Goal: Task Accomplishment & Management: Complete application form

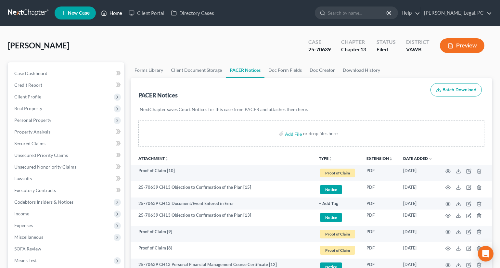
click at [109, 12] on link "Home" at bounding box center [112, 13] width 28 height 12
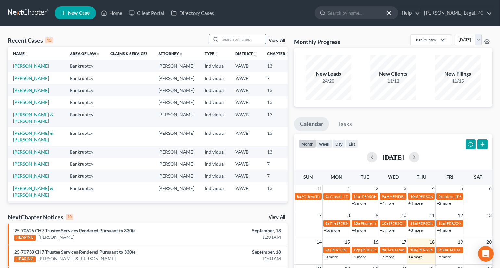
click at [231, 37] on input "search" at bounding box center [243, 38] width 46 height 9
type input "[PERSON_NAME]"
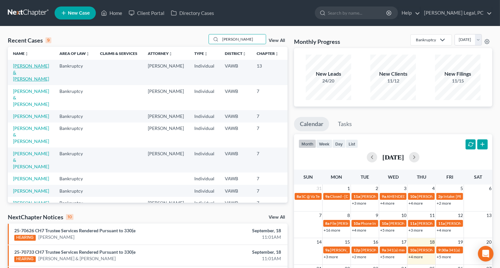
click at [24, 77] on link "[PERSON_NAME] & [PERSON_NAME]" at bounding box center [31, 72] width 36 height 19
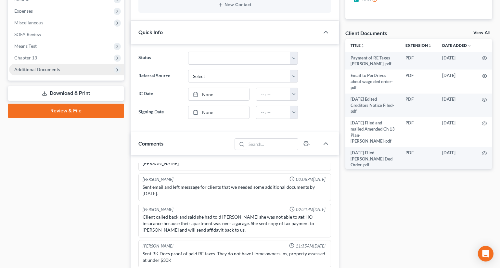
scroll to position [207, 0]
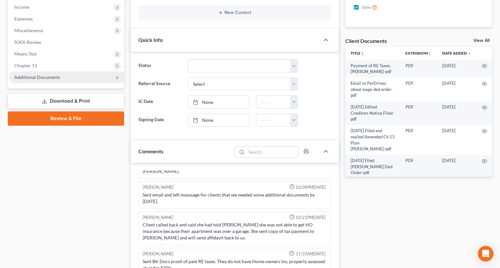
click at [46, 74] on span "Additional Documents" at bounding box center [37, 77] width 46 height 6
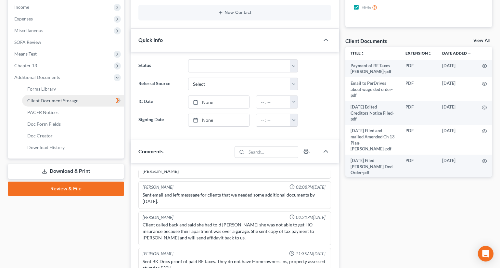
click at [49, 102] on span "Client Document Storage" at bounding box center [52, 101] width 51 height 6
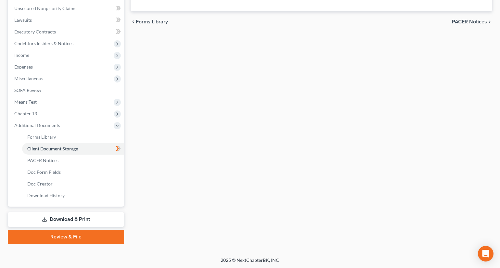
select select "0"
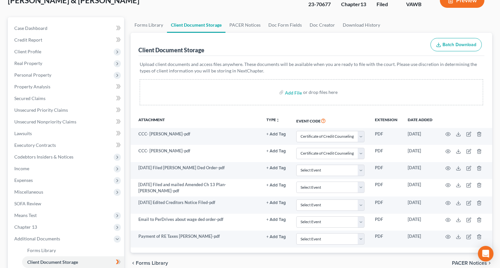
scroll to position [159, 0]
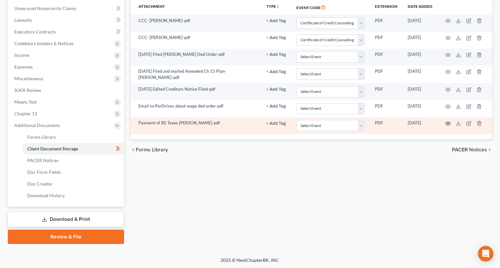
click at [446, 123] on icon "button" at bounding box center [448, 124] width 5 height 4
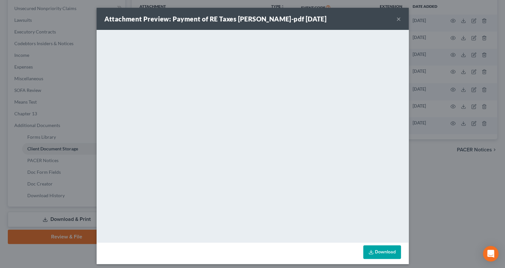
click at [396, 19] on button "×" at bounding box center [398, 19] width 5 height 8
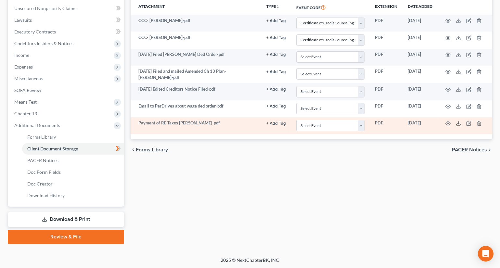
click at [459, 121] on icon at bounding box center [458, 123] width 5 height 5
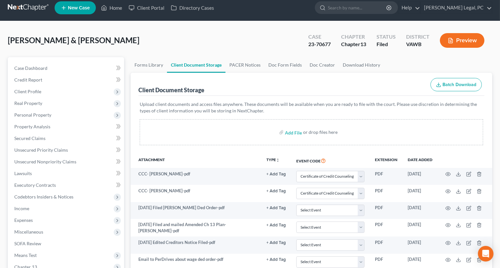
scroll to position [0, 0]
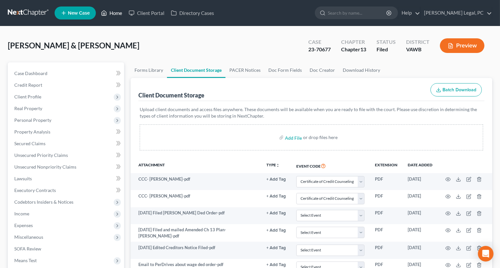
click at [111, 12] on link "Home" at bounding box center [112, 13] width 28 height 12
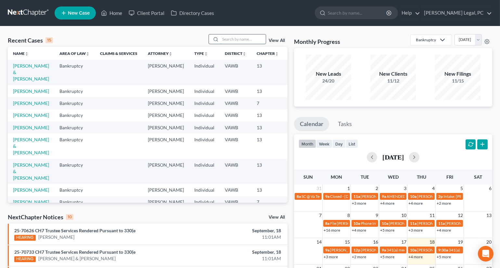
click at [232, 40] on input "search" at bounding box center [243, 38] width 46 height 9
type input "holland"
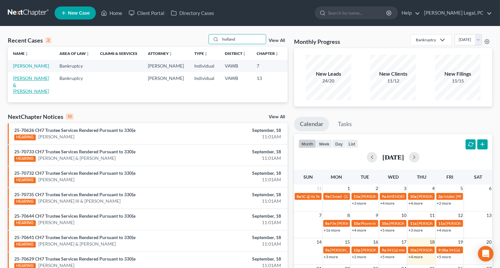
click at [23, 88] on link "[PERSON_NAME] & [PERSON_NAME]" at bounding box center [31, 84] width 36 height 19
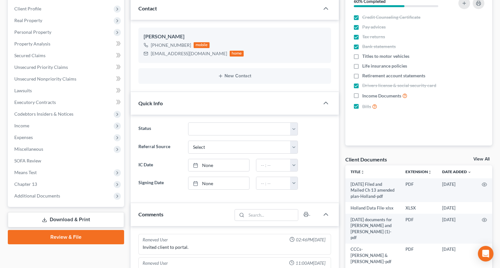
scroll to position [88, 0]
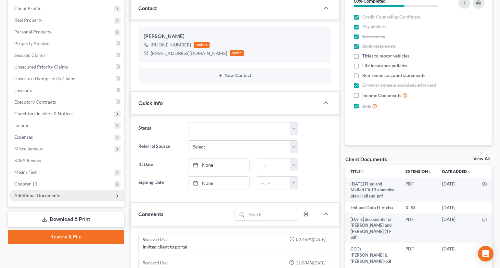
click at [29, 198] on span "Additional Documents" at bounding box center [66, 196] width 115 height 12
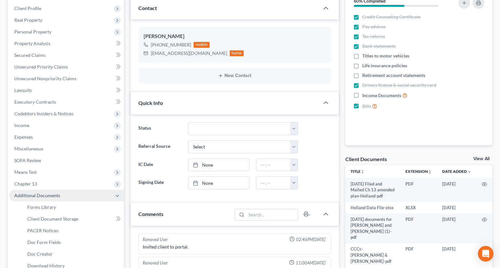
scroll to position [118, 0]
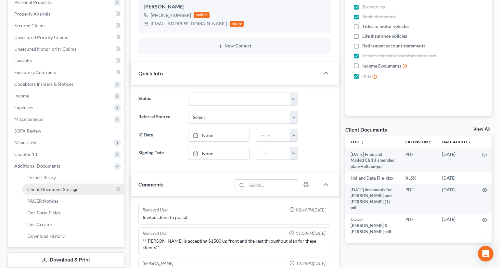
click at [48, 190] on span "Client Document Storage" at bounding box center [52, 190] width 51 height 6
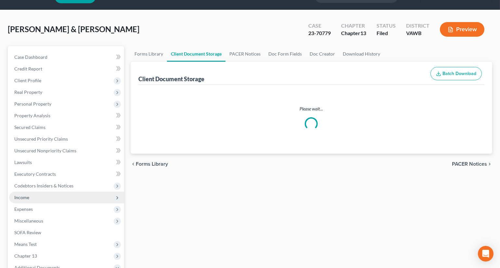
select select "0"
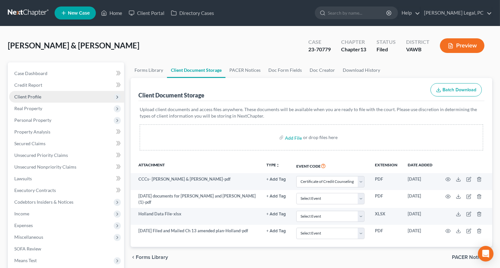
click at [33, 96] on span "Client Profile" at bounding box center [27, 97] width 27 height 6
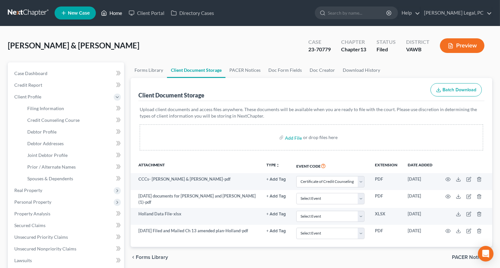
click at [111, 12] on link "Home" at bounding box center [112, 13] width 28 height 12
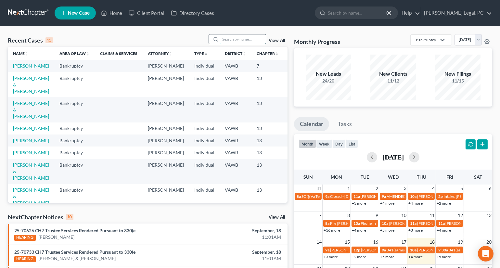
click at [232, 40] on input "search" at bounding box center [243, 38] width 46 height 9
type input "[PERSON_NAME]"
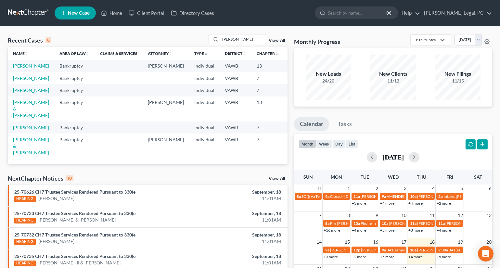
click at [17, 69] on link "[PERSON_NAME]" at bounding box center [31, 66] width 36 height 6
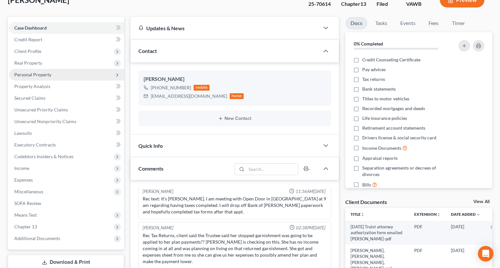
scroll to position [88, 0]
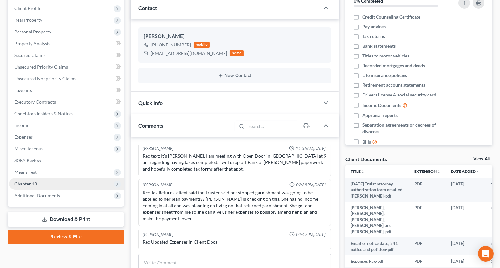
click at [38, 179] on span "Chapter 13" at bounding box center [66, 184] width 115 height 12
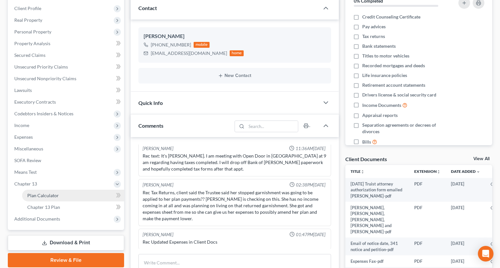
click at [41, 196] on span "Plan Calculator" at bounding box center [43, 196] width 32 height 6
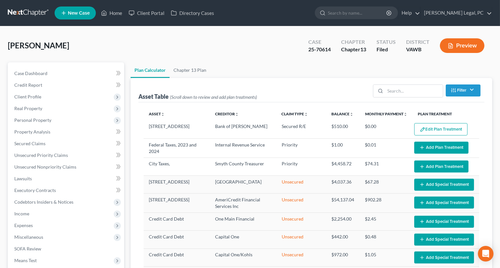
select select "59"
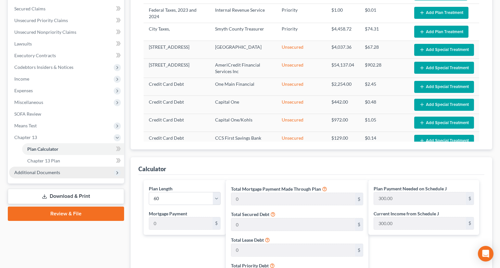
scroll to position [148, 0]
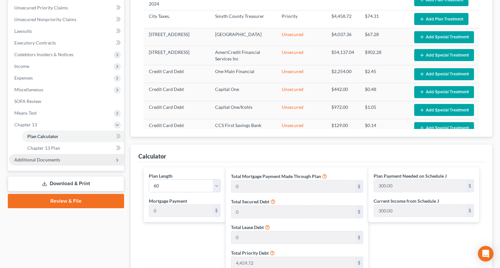
click at [36, 158] on span "Additional Documents" at bounding box center [37, 160] width 46 height 6
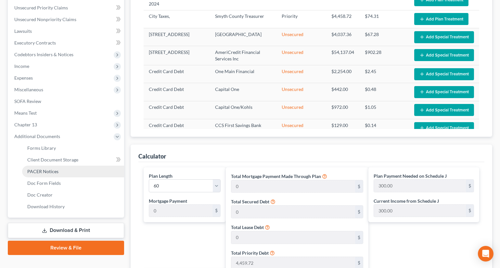
drag, startPoint x: 50, startPoint y: 170, endPoint x: 197, endPoint y: 142, distance: 149.0
click at [50, 170] on span "PACER Notices" at bounding box center [42, 172] width 31 height 6
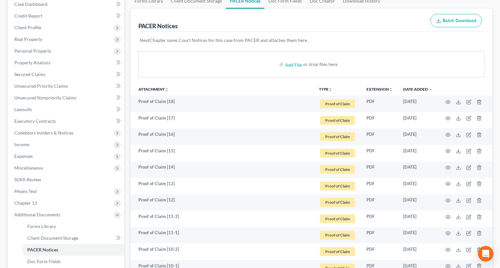
scroll to position [59, 0]
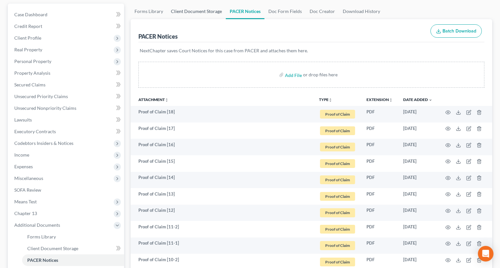
click at [205, 7] on link "Client Document Storage" at bounding box center [196, 12] width 59 height 16
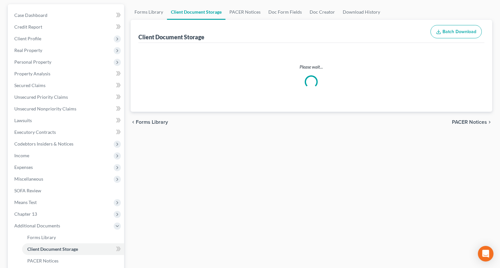
scroll to position [8, 0]
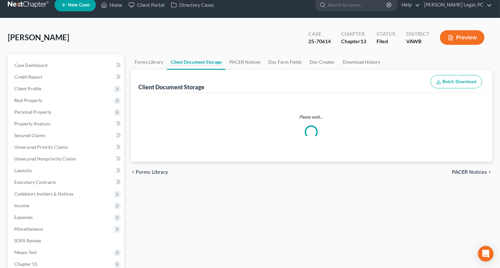
select select "0"
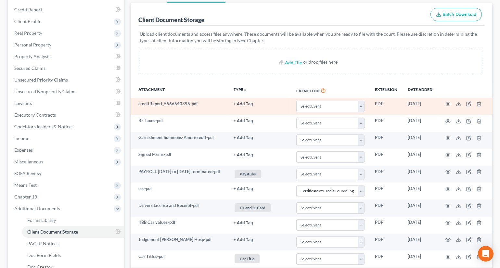
scroll to position [59, 0]
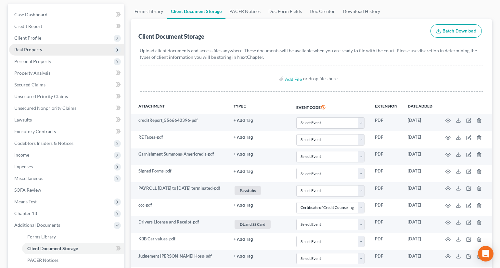
click at [34, 48] on span "Real Property" at bounding box center [28, 50] width 28 height 6
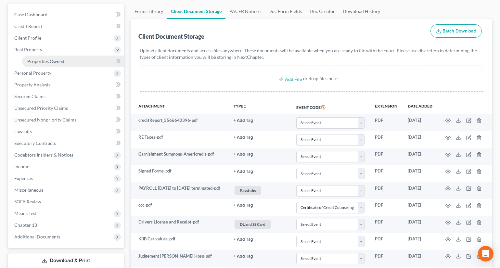
click at [41, 59] on span "Properties Owned" at bounding box center [45, 62] width 37 height 6
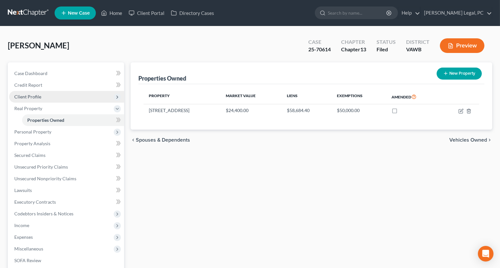
click at [36, 94] on span "Client Profile" at bounding box center [27, 97] width 27 height 6
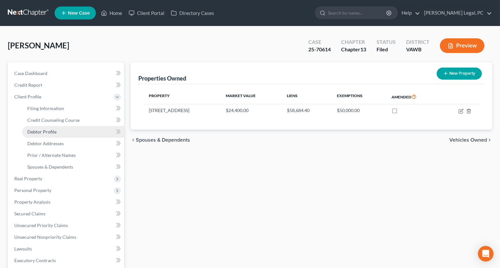
click at [53, 134] on link "Debtor Profile" at bounding box center [73, 132] width 102 height 12
select select "0"
select select "1"
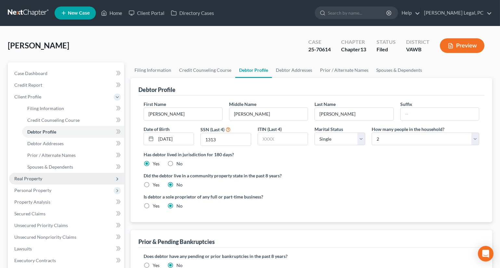
click at [20, 176] on span "Real Property" at bounding box center [28, 179] width 28 height 6
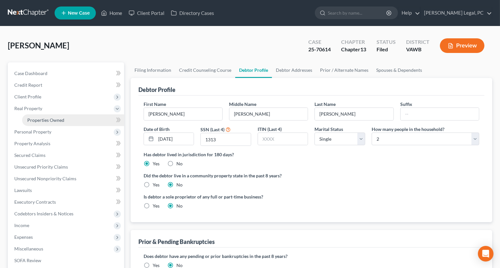
click at [42, 121] on span "Properties Owned" at bounding box center [45, 120] width 37 height 6
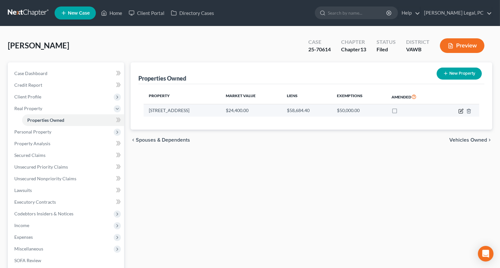
click at [460, 110] on icon "button" at bounding box center [461, 111] width 5 height 5
select select "48"
select select "0"
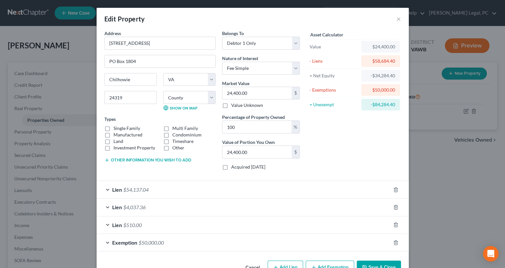
click at [243, 205] on div "Lien $4,037.36" at bounding box center [244, 207] width 294 height 17
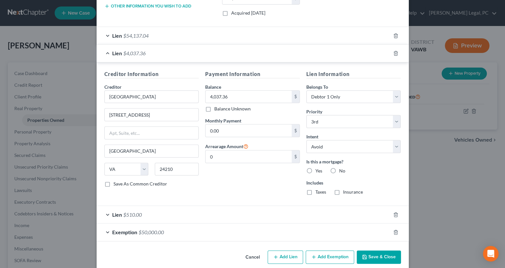
scroll to position [162, 0]
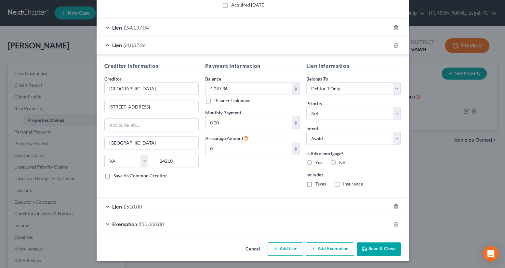
click at [245, 206] on div "Lien $510.00" at bounding box center [244, 206] width 294 height 17
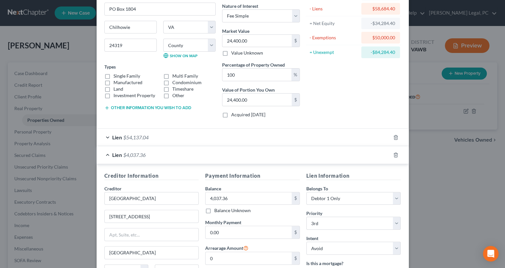
scroll to position [44, 0]
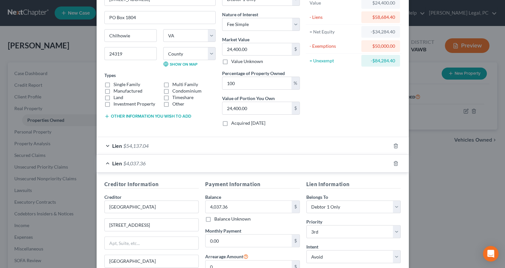
click at [246, 141] on div "Lien $54,137.04" at bounding box center [244, 145] width 294 height 17
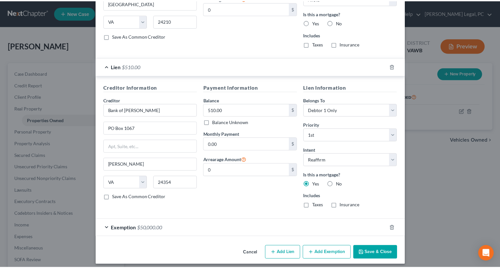
scroll to position [449, 0]
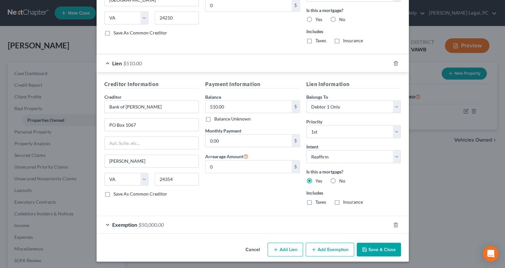
click at [368, 244] on button "Save & Close" at bounding box center [379, 250] width 44 height 14
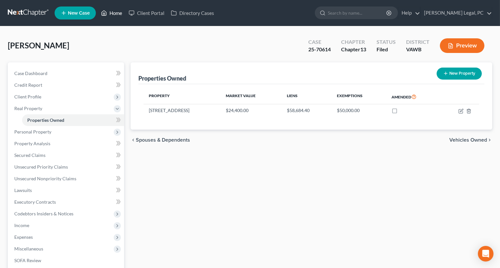
click at [116, 15] on link "Home" at bounding box center [112, 13] width 28 height 12
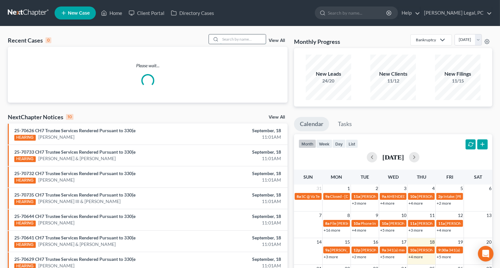
click at [232, 39] on input "search" at bounding box center [243, 38] width 46 height 9
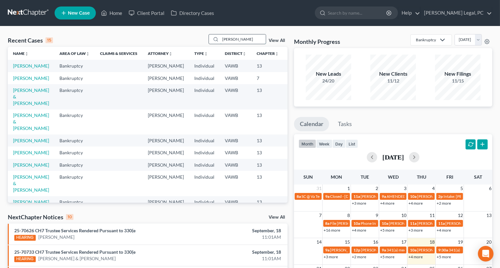
type input "[PERSON_NAME]"
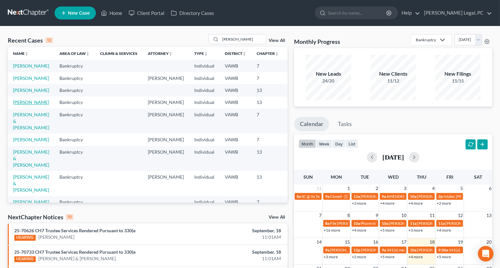
click at [24, 105] on link "[PERSON_NAME]" at bounding box center [31, 103] width 36 height 6
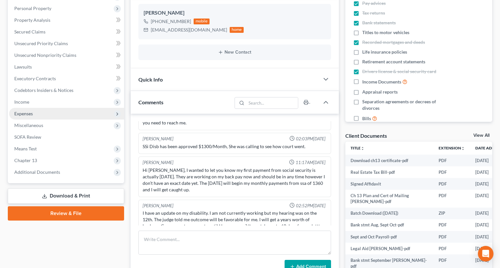
scroll to position [118, 0]
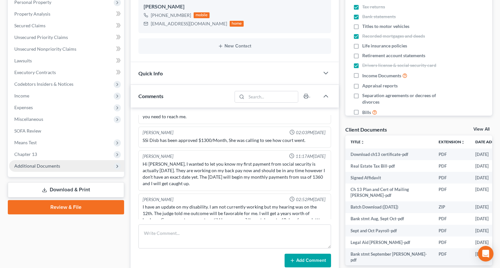
click at [43, 165] on span "Additional Documents" at bounding box center [37, 166] width 46 height 6
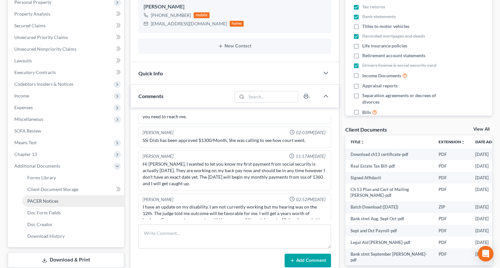
click at [51, 198] on span "PACER Notices" at bounding box center [42, 201] width 31 height 6
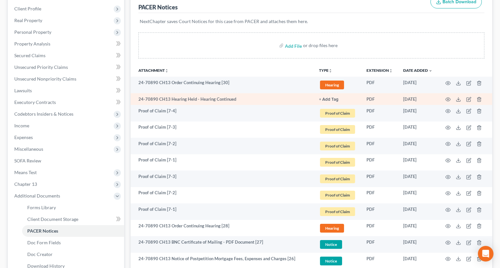
scroll to position [88, 0]
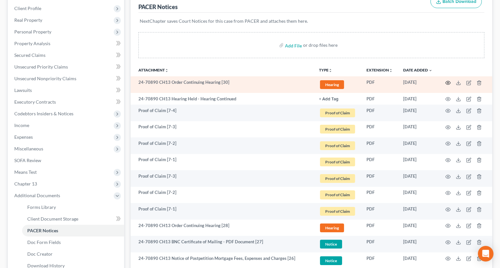
click at [447, 82] on icon "button" at bounding box center [448, 82] width 5 height 5
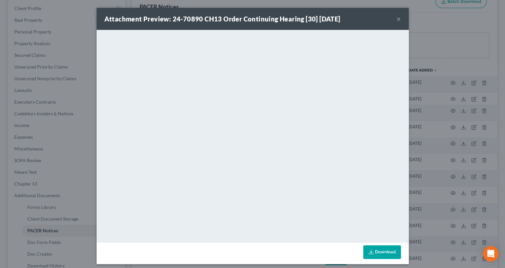
click at [396, 15] on button "×" at bounding box center [398, 19] width 5 height 8
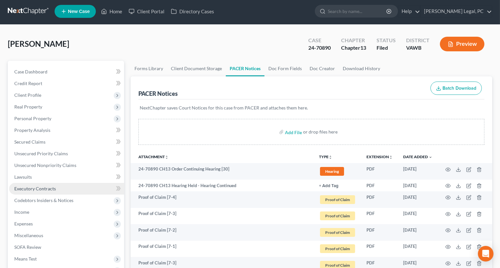
scroll to position [0, 0]
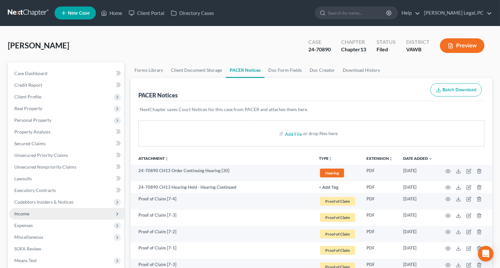
click at [28, 214] on span "Income" at bounding box center [21, 214] width 15 height 6
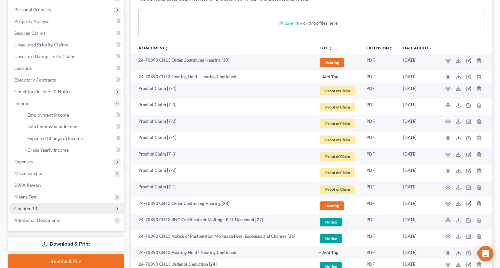
scroll to position [118, 0]
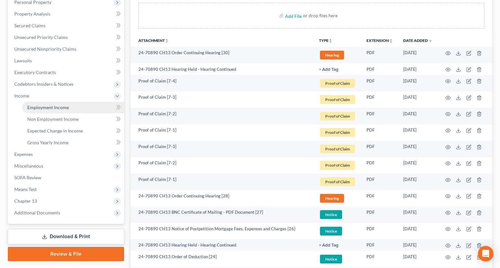
click at [59, 108] on span "Employment Income" at bounding box center [48, 108] width 42 height 6
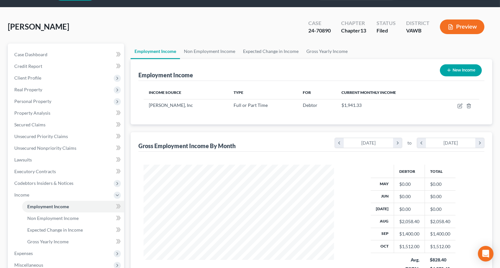
scroll to position [29, 0]
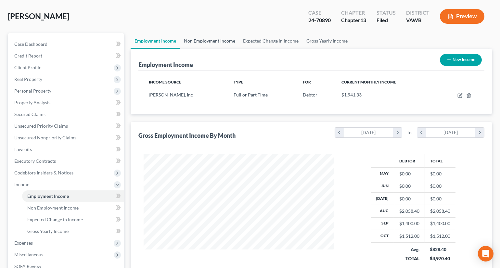
click at [206, 43] on link "Non Employment Income" at bounding box center [209, 41] width 59 height 16
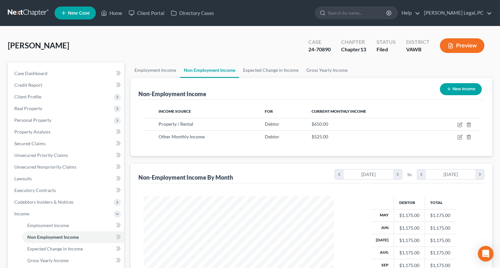
scroll to position [116, 203]
click at [108, 13] on link "Home" at bounding box center [112, 13] width 28 height 12
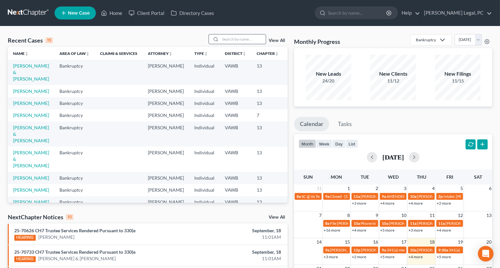
click at [237, 40] on input "search" at bounding box center [243, 38] width 46 height 9
type input "[PERSON_NAME]"
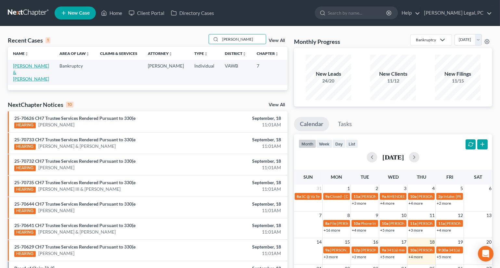
click at [21, 73] on link "[PERSON_NAME] & [PERSON_NAME]" at bounding box center [31, 72] width 36 height 19
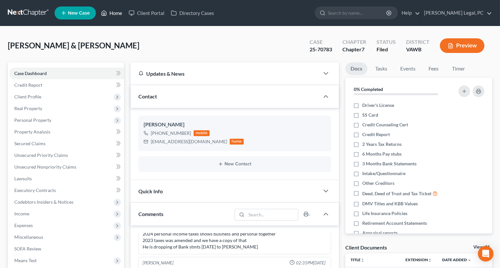
click at [115, 14] on link "Home" at bounding box center [112, 13] width 28 height 12
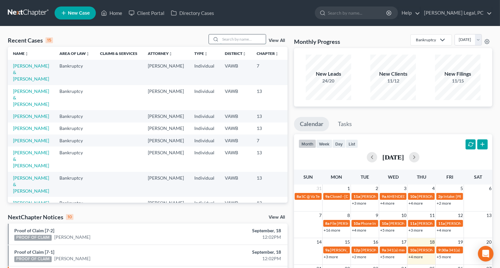
click at [231, 39] on input "search" at bounding box center [243, 38] width 46 height 9
type input "[PERSON_NAME]"
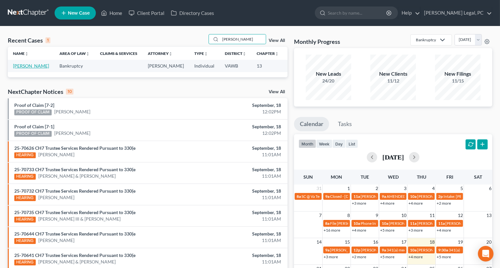
click at [25, 64] on link "[PERSON_NAME]" at bounding box center [31, 66] width 36 height 6
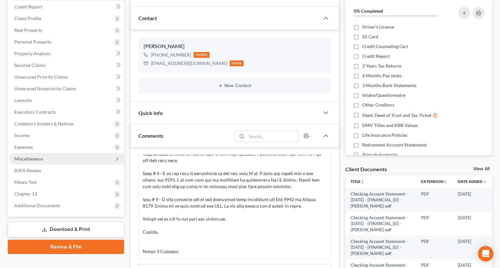
scroll to position [88, 0]
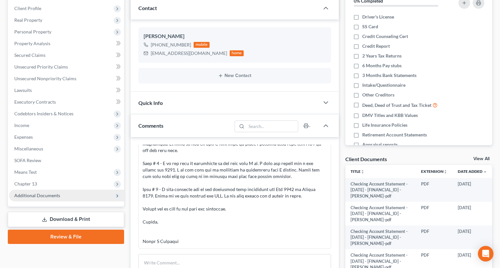
click at [40, 191] on span "Additional Documents" at bounding box center [66, 196] width 115 height 12
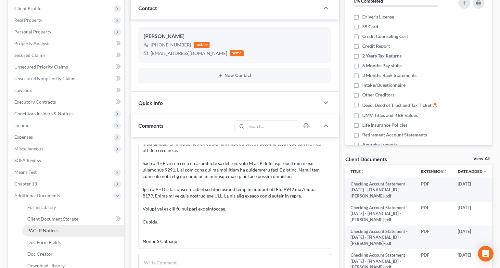
click at [50, 228] on span "PACER Notices" at bounding box center [42, 231] width 31 height 6
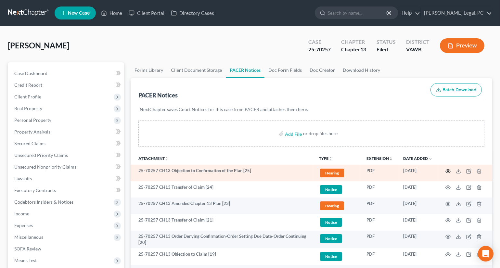
click at [449, 171] on icon "button" at bounding box center [448, 171] width 5 height 5
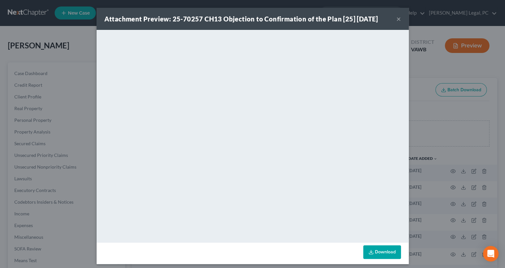
drag, startPoint x: 394, startPoint y: 21, endPoint x: 395, endPoint y: 30, distance: 8.6
click at [396, 21] on button "×" at bounding box center [398, 19] width 5 height 8
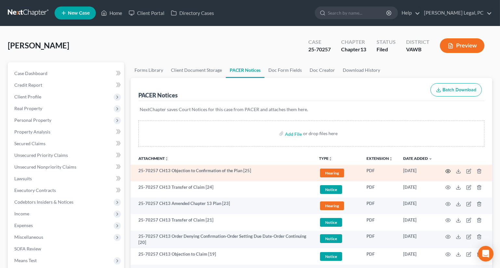
click at [448, 171] on circle "button" at bounding box center [448, 171] width 1 height 1
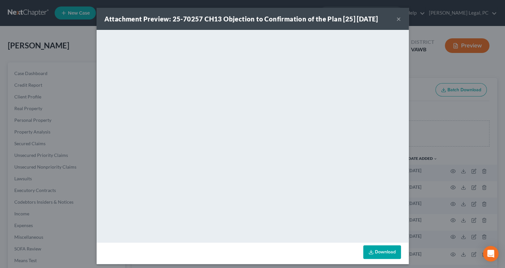
click at [396, 19] on button "×" at bounding box center [398, 19] width 5 height 8
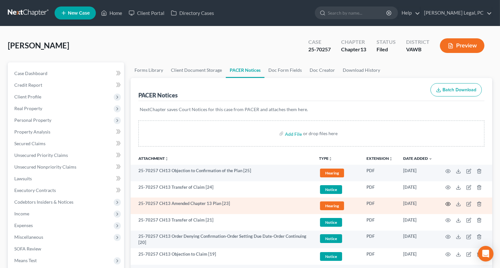
click at [446, 203] on icon "button" at bounding box center [448, 205] width 5 height 4
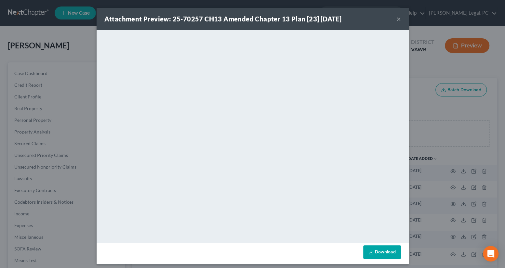
click at [397, 17] on button "×" at bounding box center [398, 19] width 5 height 8
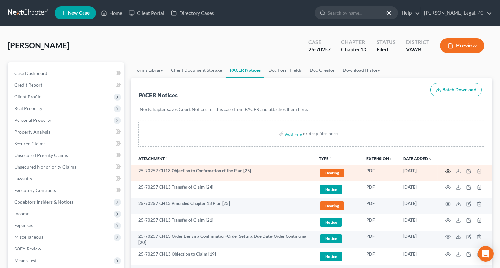
click at [447, 169] on icon "button" at bounding box center [448, 171] width 5 height 5
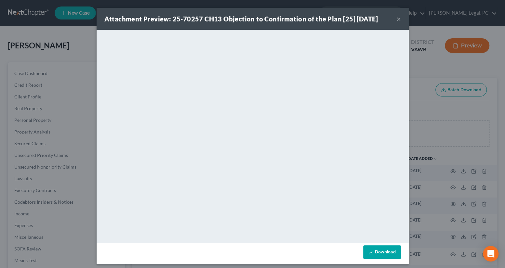
click at [396, 20] on button "×" at bounding box center [398, 19] width 5 height 8
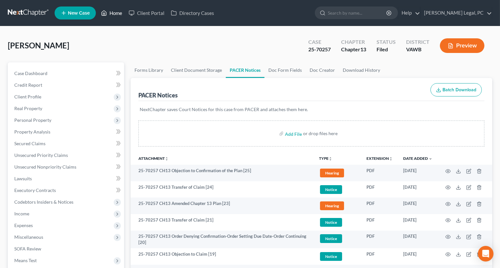
click at [110, 14] on link "Home" at bounding box center [112, 13] width 28 height 12
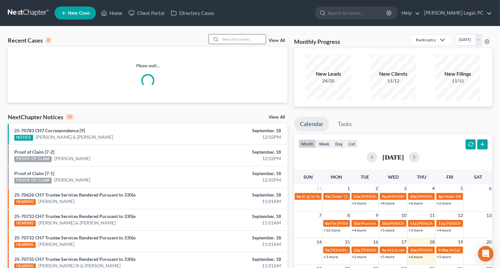
click at [239, 39] on input "search" at bounding box center [243, 38] width 46 height 9
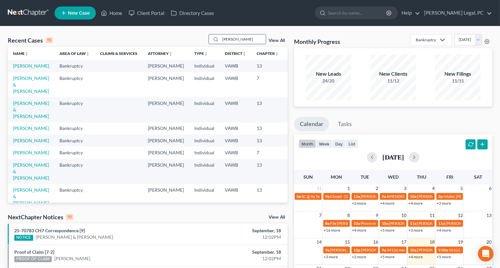
type input "[PERSON_NAME]"
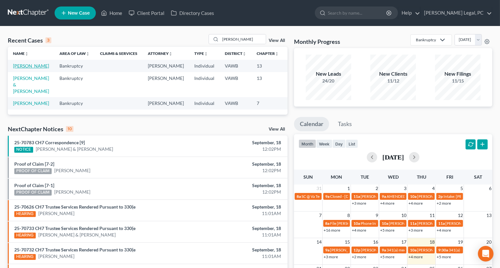
click at [24, 67] on link "[PERSON_NAME]" at bounding box center [31, 66] width 36 height 6
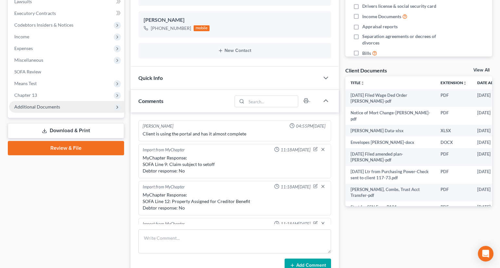
scroll to position [557, 0]
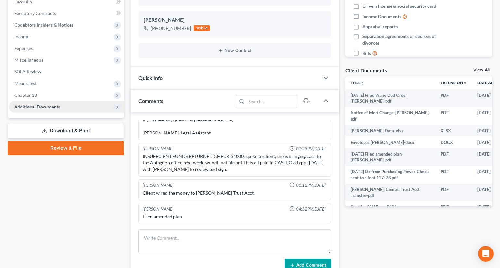
click at [36, 107] on span "Additional Documents" at bounding box center [37, 107] width 46 height 6
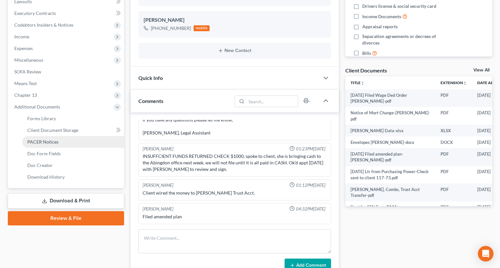
click at [45, 139] on span "PACER Notices" at bounding box center [42, 142] width 31 height 6
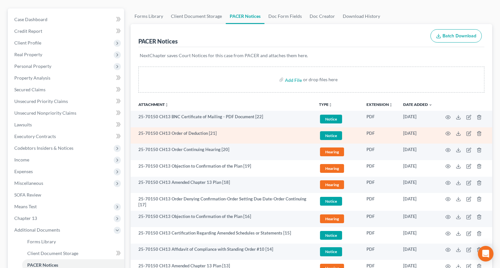
scroll to position [59, 0]
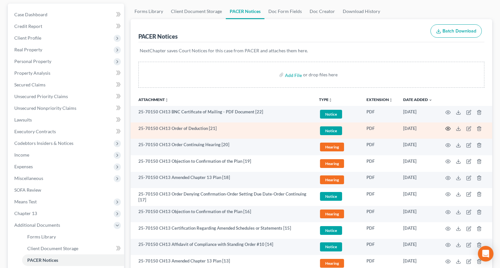
click at [448, 127] on icon "button" at bounding box center [448, 128] width 5 height 5
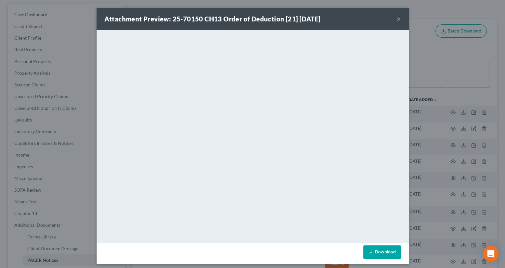
click at [396, 19] on button "×" at bounding box center [398, 19] width 5 height 8
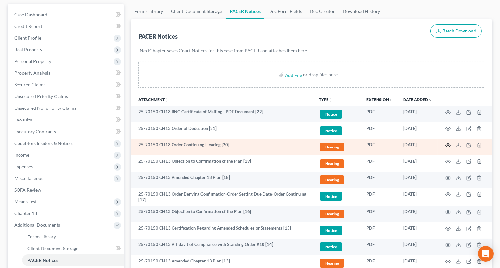
click at [450, 144] on icon "button" at bounding box center [448, 146] width 5 height 4
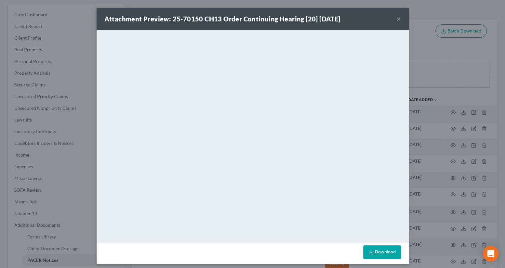
click at [398, 20] on button "×" at bounding box center [398, 19] width 5 height 8
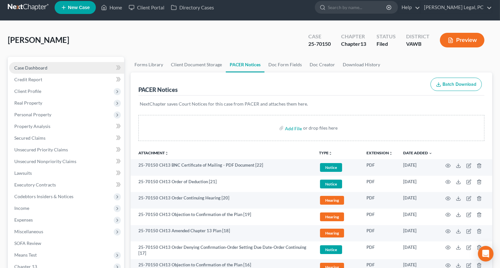
scroll to position [0, 0]
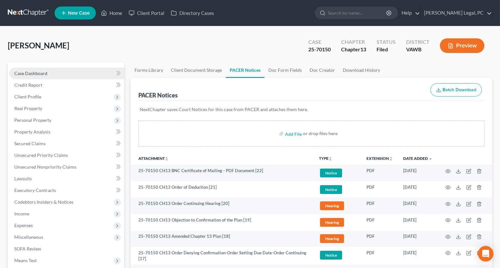
click at [55, 71] on link "Case Dashboard" at bounding box center [66, 74] width 115 height 12
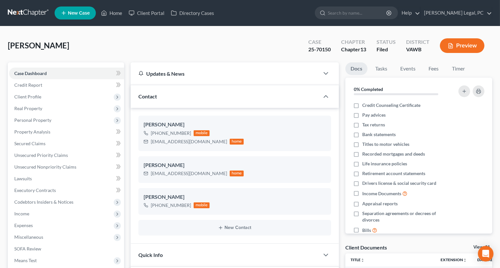
scroll to position [557, 0]
click at [37, 107] on span "Real Property" at bounding box center [28, 109] width 28 height 6
click at [108, 9] on link "Home" at bounding box center [112, 13] width 28 height 12
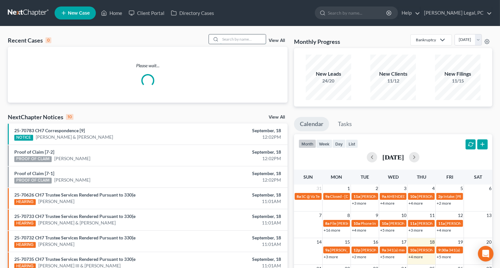
click at [236, 40] on input "search" at bounding box center [243, 38] width 46 height 9
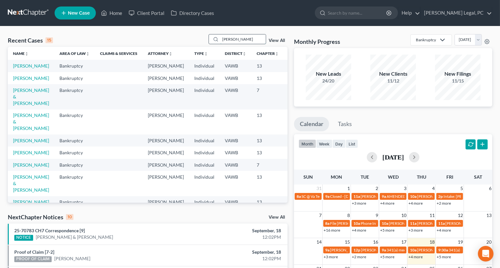
type input "[PERSON_NAME]"
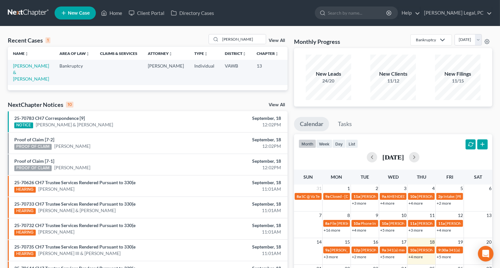
click at [19, 75] on td "[PERSON_NAME] & [PERSON_NAME]" at bounding box center [31, 72] width 46 height 25
click at [19, 70] on link "[PERSON_NAME] & [PERSON_NAME]" at bounding box center [31, 72] width 36 height 19
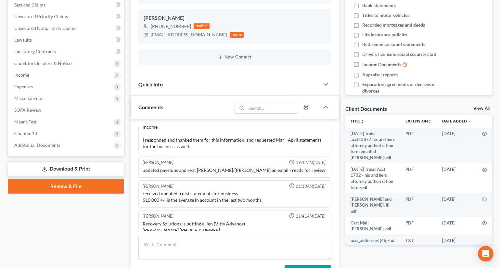
scroll to position [148, 0]
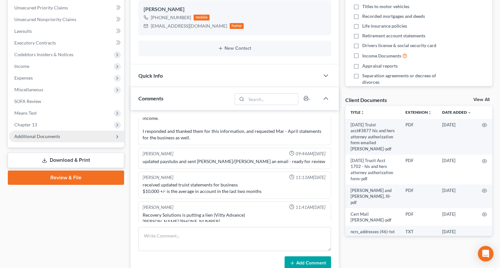
click at [43, 135] on span "Additional Documents" at bounding box center [37, 137] width 46 height 6
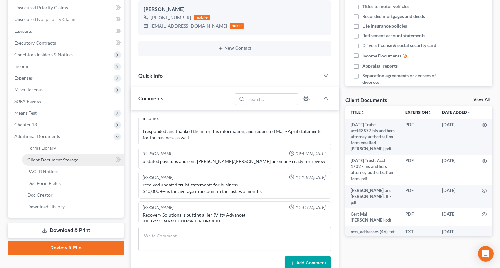
click at [54, 159] on span "Client Document Storage" at bounding box center [52, 160] width 51 height 6
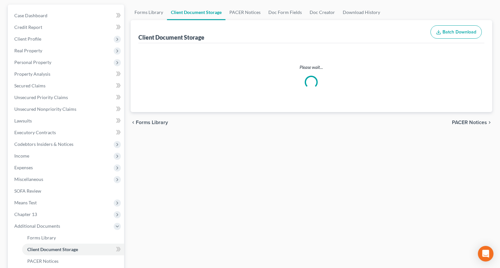
scroll to position [10, 0]
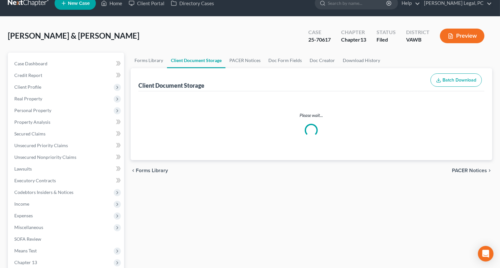
select select "0"
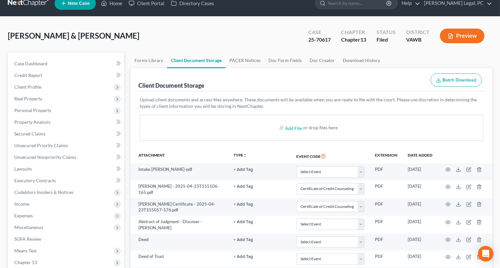
click at [243, 40] on div "[PERSON_NAME] & [PERSON_NAME] Upgraded Case 25-70617 Chapter Chapter 13 Status …" at bounding box center [250, 38] width 485 height 28
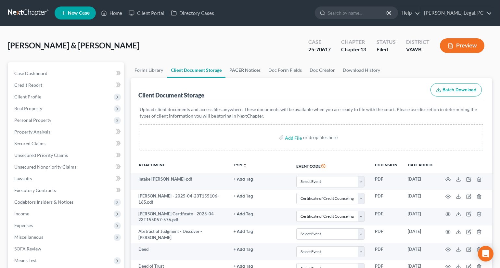
click at [251, 68] on link "PACER Notices" at bounding box center [245, 70] width 39 height 16
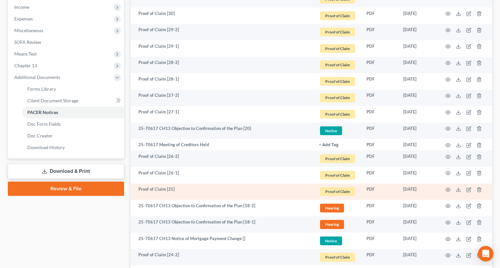
scroll to position [236, 0]
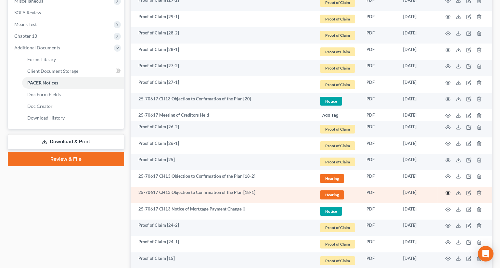
click at [447, 193] on icon "button" at bounding box center [448, 194] width 5 height 4
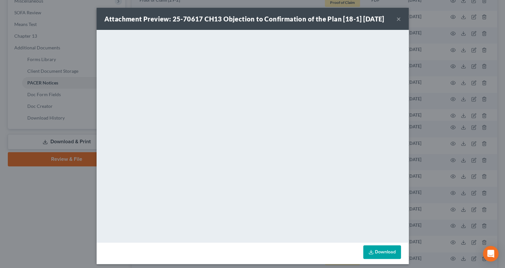
click at [397, 15] on button "×" at bounding box center [398, 19] width 5 height 8
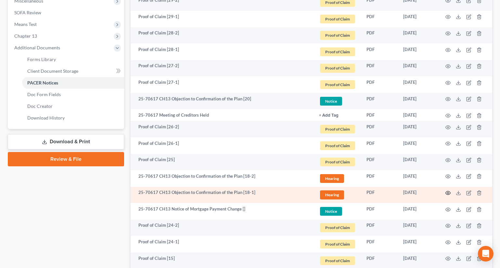
click at [448, 193] on icon "button" at bounding box center [448, 193] width 5 height 5
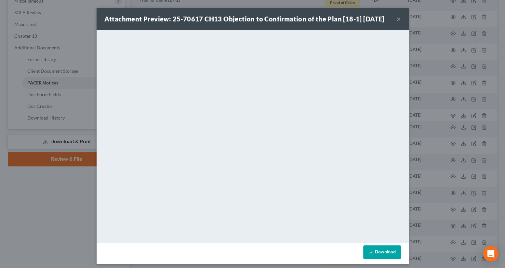
click at [396, 19] on button "×" at bounding box center [398, 19] width 5 height 8
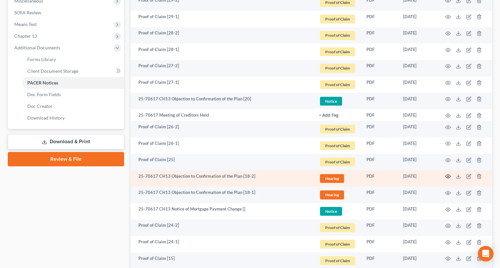
click at [449, 177] on icon "button" at bounding box center [448, 176] width 5 height 5
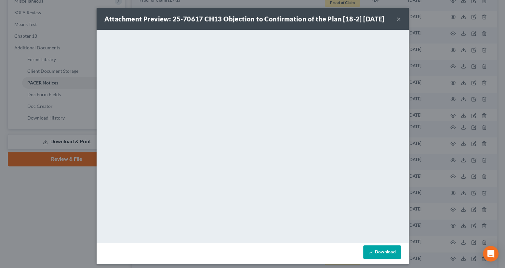
click at [397, 18] on button "×" at bounding box center [398, 19] width 5 height 8
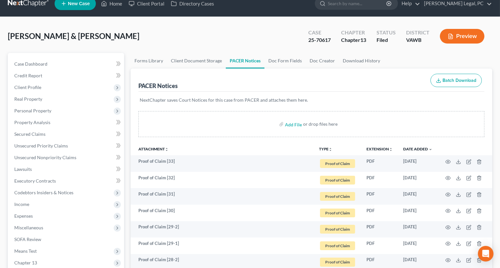
scroll to position [0, 0]
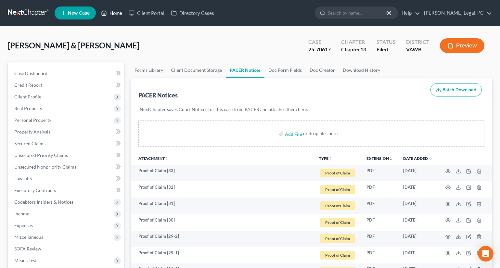
click at [110, 13] on link "Home" at bounding box center [112, 13] width 28 height 12
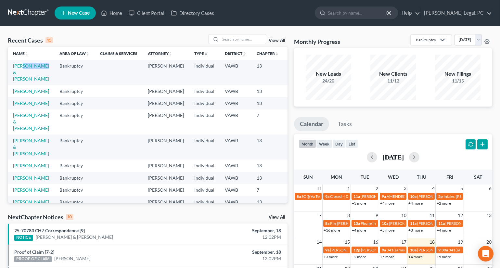
click at [22, 69] on td "[PERSON_NAME] & [PERSON_NAME]" at bounding box center [31, 72] width 46 height 25
click at [20, 74] on link "[PERSON_NAME] & [PERSON_NAME]" at bounding box center [31, 72] width 36 height 19
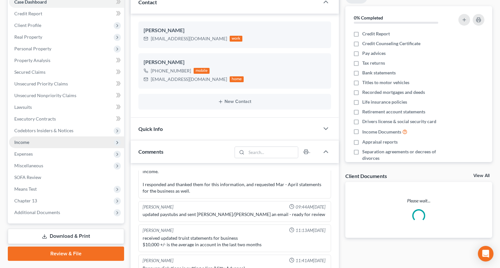
scroll to position [88, 0]
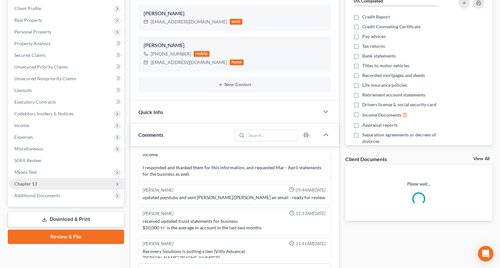
click at [32, 180] on span "Chapter 13" at bounding box center [66, 184] width 115 height 12
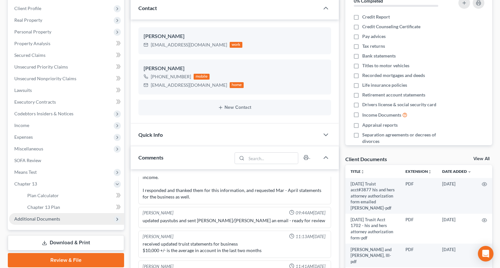
click at [42, 219] on span "Additional Documents" at bounding box center [37, 219] width 46 height 6
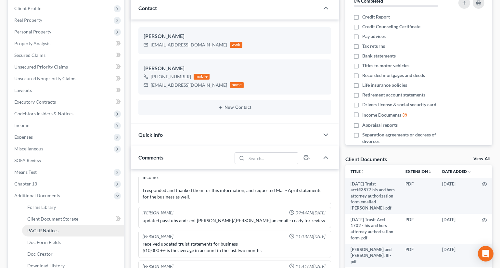
click at [50, 228] on span "PACER Notices" at bounding box center [42, 231] width 31 height 6
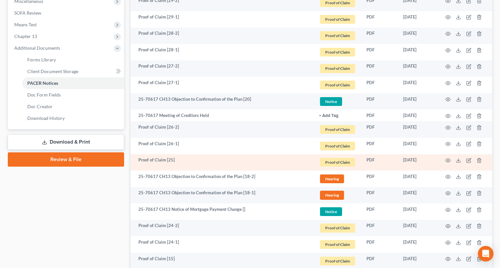
scroll to position [236, 0]
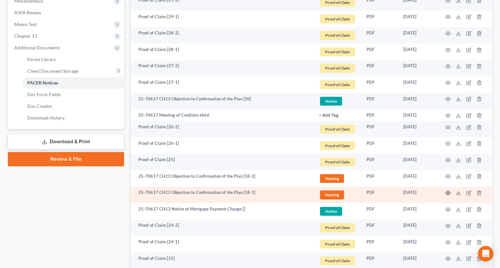
click at [446, 192] on icon "button" at bounding box center [448, 194] width 5 height 4
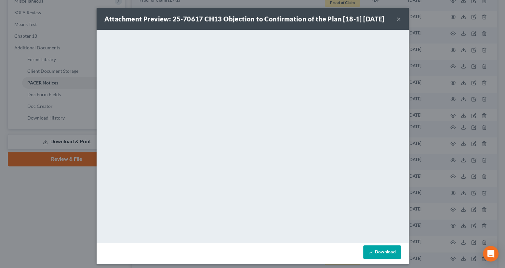
click at [396, 22] on button "×" at bounding box center [398, 19] width 5 height 8
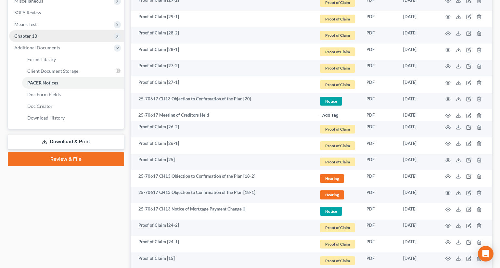
click at [33, 36] on span "Chapter 13" at bounding box center [25, 36] width 23 height 6
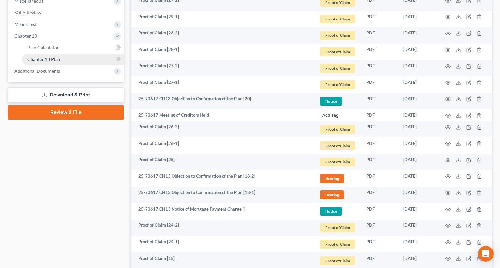
click at [52, 57] on span "Chapter 13 Plan" at bounding box center [43, 60] width 33 height 6
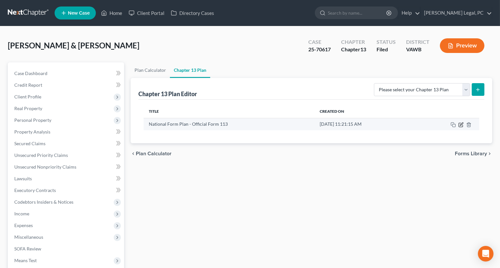
click at [461, 125] on icon "button" at bounding box center [461, 124] width 3 height 3
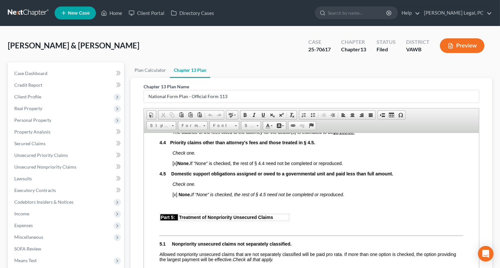
scroll to position [1123, 0]
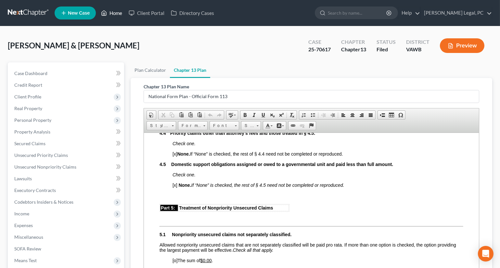
click at [113, 11] on link "Home" at bounding box center [112, 13] width 28 height 12
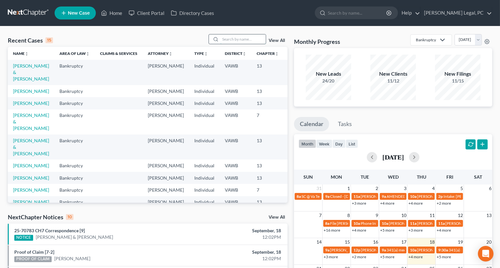
click at [226, 36] on input "search" at bounding box center [243, 38] width 46 height 9
type input "[PERSON_NAME]"
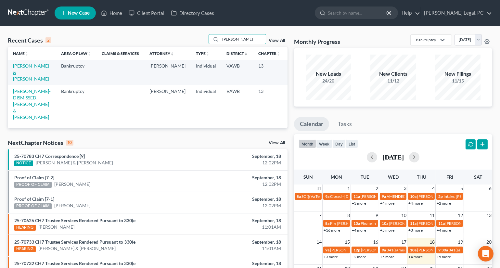
click at [26, 79] on link "[PERSON_NAME] & [PERSON_NAME]" at bounding box center [31, 72] width 36 height 19
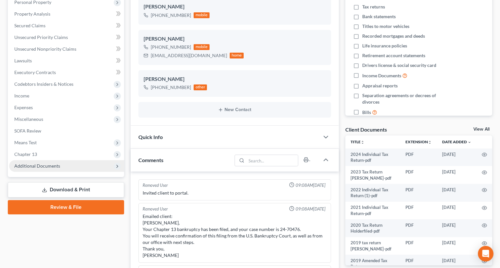
scroll to position [260, 0]
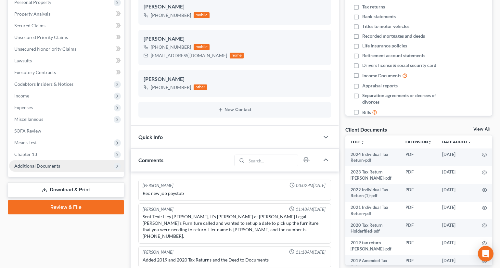
click at [26, 166] on span "Additional Documents" at bounding box center [37, 166] width 46 height 6
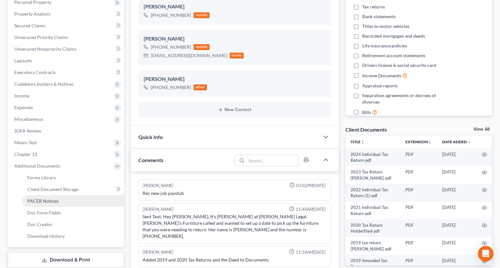
click at [40, 200] on span "PACER Notices" at bounding box center [42, 201] width 31 height 6
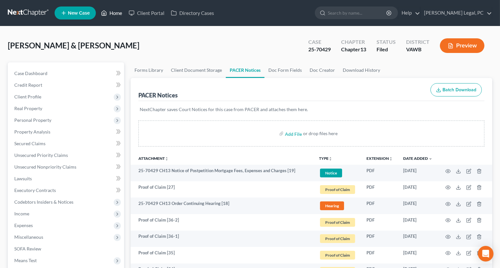
click at [107, 13] on icon at bounding box center [104, 13] width 5 height 5
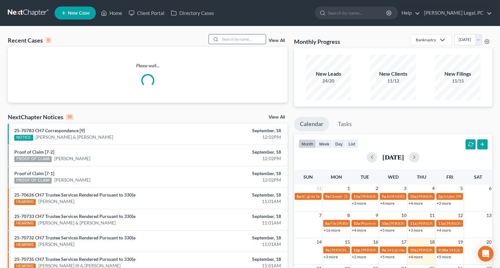
click at [239, 40] on input "search" at bounding box center [243, 38] width 46 height 9
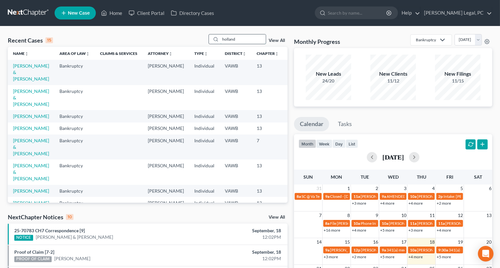
type input "holland"
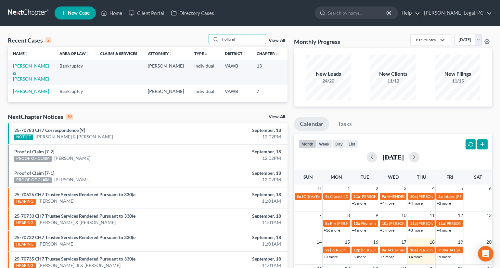
click at [17, 77] on link "[PERSON_NAME] & [PERSON_NAME]" at bounding box center [31, 72] width 36 height 19
select select "6"
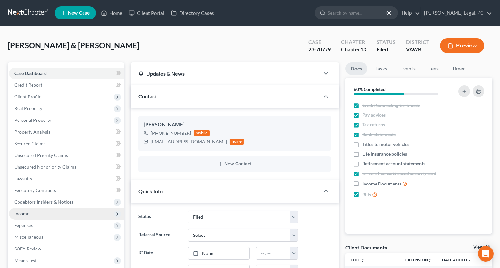
click at [28, 214] on span "Income" at bounding box center [21, 214] width 15 height 6
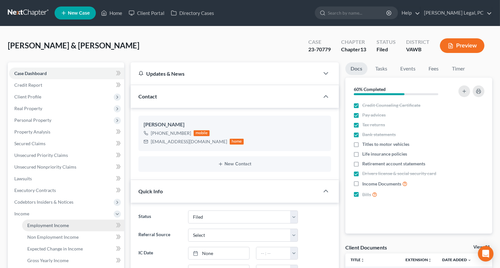
click at [35, 223] on span "Employment Income" at bounding box center [48, 226] width 42 height 6
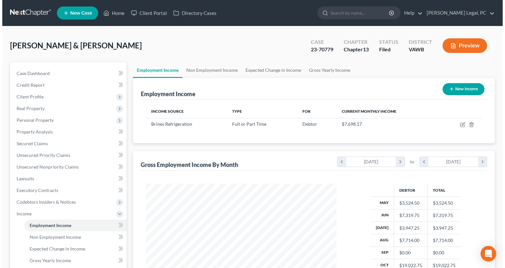
scroll to position [116, 203]
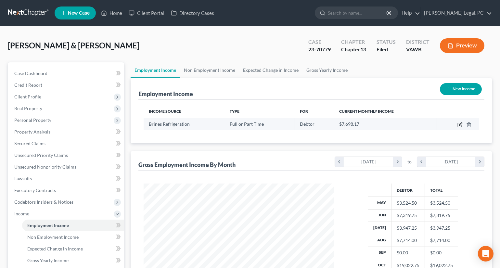
click at [458, 124] on icon "button" at bounding box center [460, 125] width 4 height 4
select select "0"
select select "23"
select select "2"
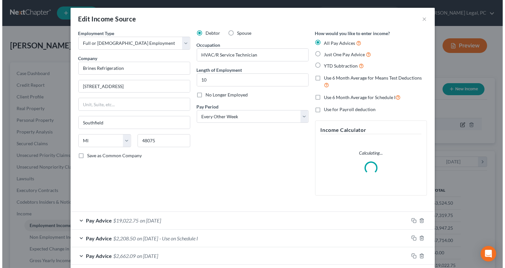
scroll to position [116, 206]
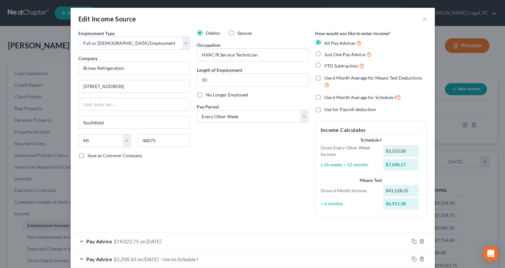
click at [206, 95] on label "No Longer Employed" at bounding box center [227, 95] width 42 height 7
click at [208, 95] on input "No Longer Employed" at bounding box center [210, 94] width 4 height 4
checkbox input "true"
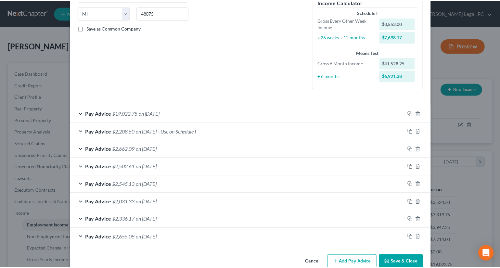
scroll to position [141, 0]
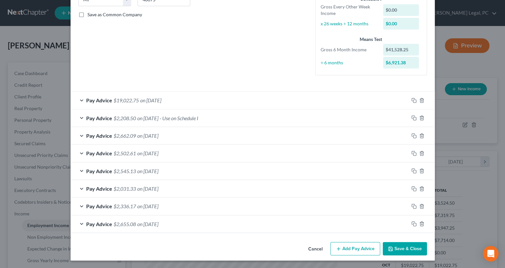
click at [406, 248] on button "Save & Close" at bounding box center [405, 249] width 44 height 14
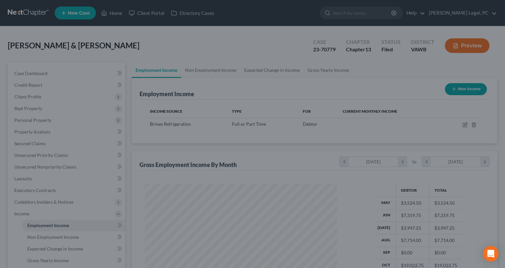
scroll to position [325050, 324962]
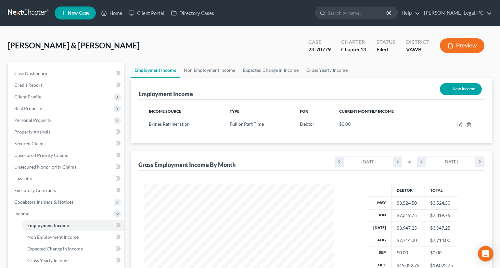
click at [465, 86] on button "New Income" at bounding box center [461, 89] width 42 height 12
select select "0"
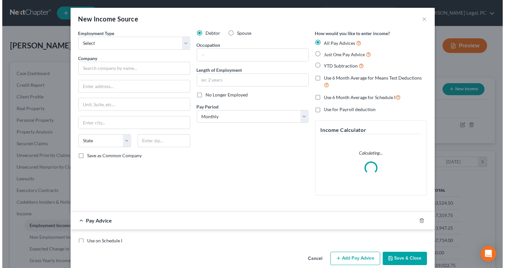
scroll to position [116, 206]
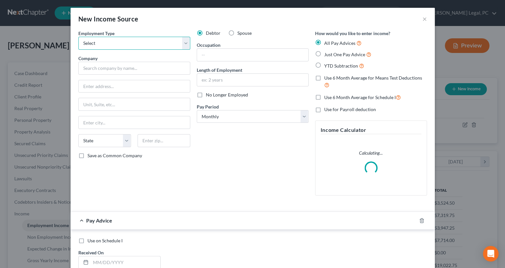
drag, startPoint x: 113, startPoint y: 42, endPoint x: 108, endPoint y: 49, distance: 8.6
click at [113, 42] on select "Select Full or [DEMOGRAPHIC_DATA] Employment Self Employment" at bounding box center [134, 43] width 112 height 13
select select "0"
click at [78, 37] on select "Select Full or [DEMOGRAPHIC_DATA] Employment Self Employment" at bounding box center [134, 43] width 112 height 13
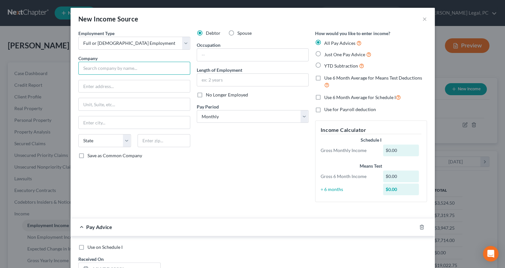
click at [92, 68] on input "text" at bounding box center [134, 68] width 112 height 13
type input "Munters Corporation"
type input "[STREET_ADDRESS][PERSON_NAME]"
type input "Amesbury"
select select "22"
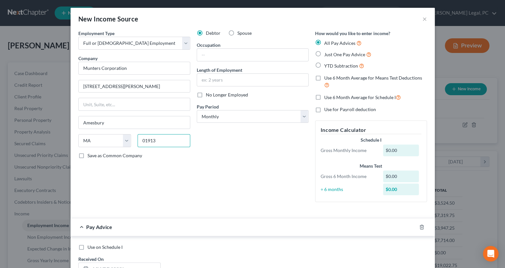
type input "01913"
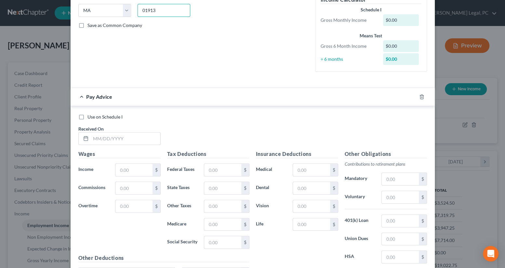
scroll to position [148, 0]
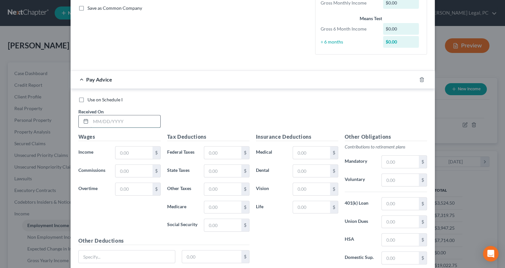
click at [115, 123] on input "text" at bounding box center [126, 121] width 70 height 12
type input "[DATE]"
type input "1,870"
click at [221, 154] on input "text" at bounding box center [222, 153] width 37 height 12
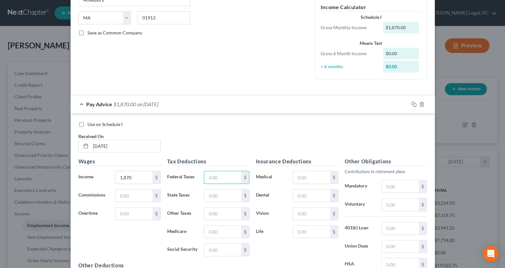
scroll to position [29, 0]
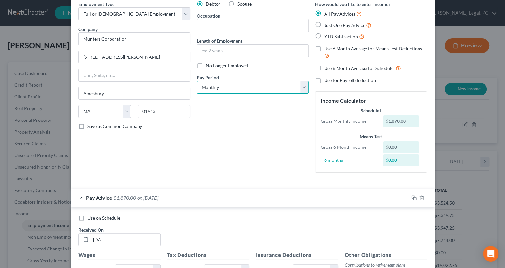
drag, startPoint x: 221, startPoint y: 85, endPoint x: 218, endPoint y: 93, distance: 8.8
click at [221, 85] on select "Select Monthly Twice Monthly Every Other Week Weekly" at bounding box center [253, 87] width 112 height 13
select select "3"
click at [197, 81] on select "Select Monthly Twice Monthly Every Other Week Weekly" at bounding box center [253, 87] width 112 height 13
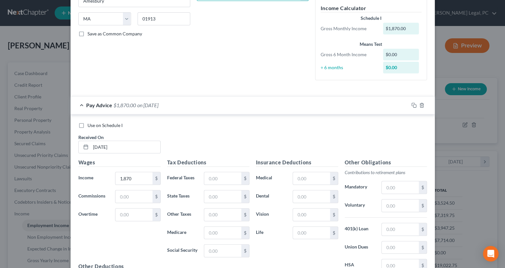
scroll to position [148, 0]
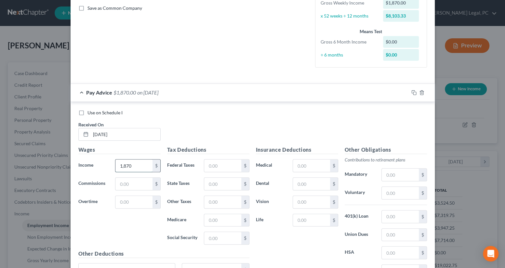
click at [130, 164] on input "1,870" at bounding box center [133, 166] width 37 height 12
type input "1,960"
click at [219, 164] on input "text" at bounding box center [222, 166] width 37 height 12
type input "121.76"
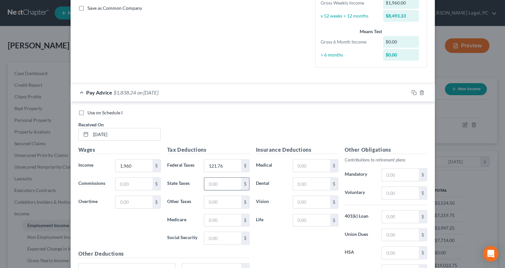
click at [216, 179] on input "text" at bounding box center [222, 184] width 37 height 12
type input "79.23"
click at [215, 223] on input "text" at bounding box center [222, 220] width 37 height 12
type input "25.38"
click at [217, 238] on input "text" at bounding box center [222, 238] width 37 height 12
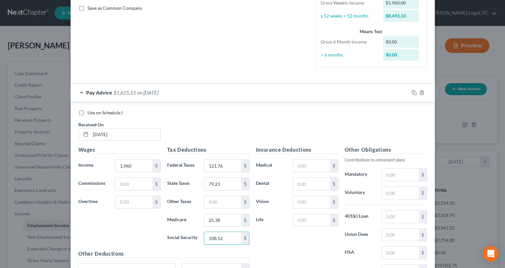
type input "108.52"
click at [274, 241] on div "Insurance Deductions Medical $ Dental $ Vision $ Life $" at bounding box center [297, 214] width 89 height 137
click at [401, 192] on input "text" at bounding box center [400, 193] width 37 height 12
type input "78.40"
click at [313, 167] on input "text" at bounding box center [311, 166] width 37 height 12
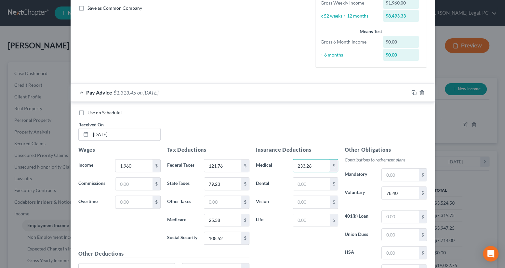
type input "233.26"
click at [294, 133] on div "Use on Schedule I Received On * [DATE]" at bounding box center [252, 128] width 355 height 37
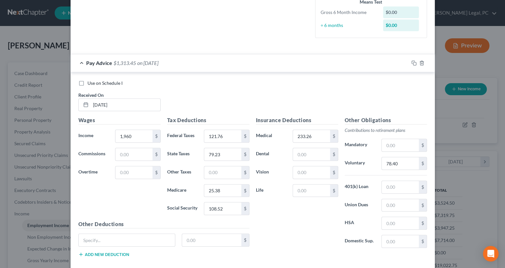
scroll to position [93, 0]
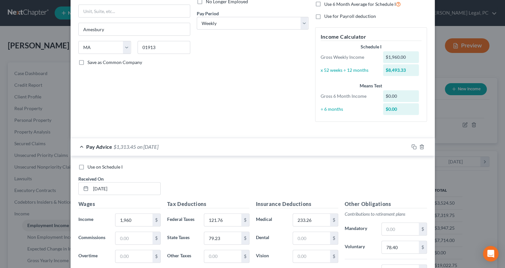
click at [87, 165] on label "Use on Schedule I" at bounding box center [104, 167] width 35 height 7
click at [90, 165] on input "Use on Schedule I" at bounding box center [92, 166] width 4 height 4
checkbox input "true"
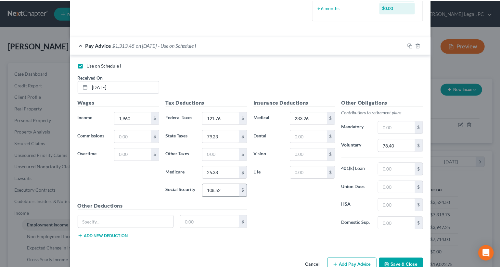
scroll to position [211, 0]
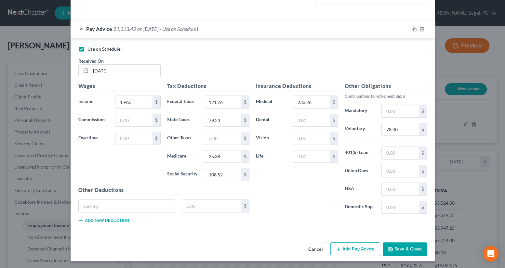
click at [393, 250] on button "Save & Close" at bounding box center [405, 250] width 44 height 14
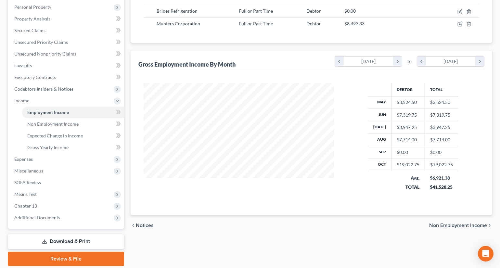
scroll to position [118, 0]
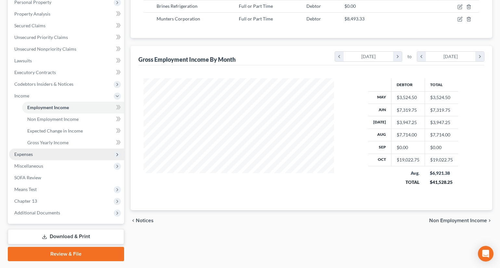
click at [26, 153] on span "Expenses" at bounding box center [23, 155] width 19 height 6
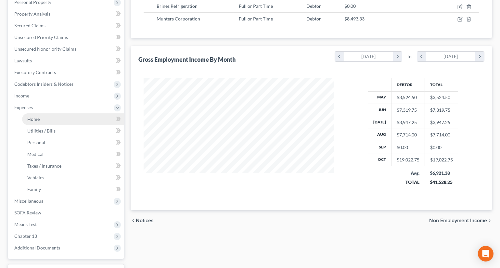
click at [34, 115] on link "Home" at bounding box center [73, 119] width 102 height 12
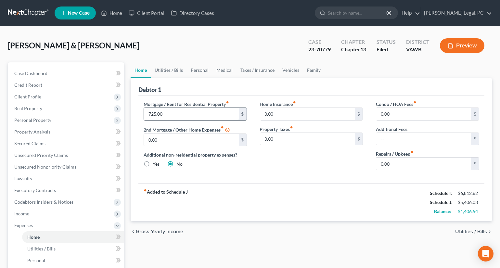
click at [190, 112] on input "725.00" at bounding box center [191, 114] width 95 height 12
type input "750"
click at [228, 192] on div "fiber_manual_record Added to Schedule J Schedule I: $6,812.62 Schedule J: $5,43…" at bounding box center [312, 202] width 346 height 38
click at [164, 72] on link "Utilities / Bills" at bounding box center [169, 70] width 36 height 16
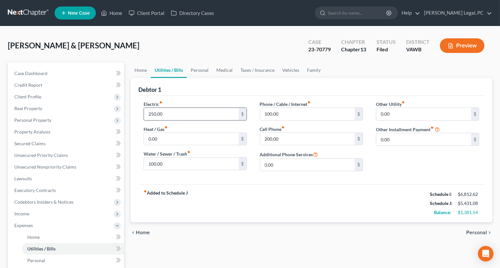
click at [172, 114] on input "250.00" at bounding box center [191, 114] width 95 height 12
type input "300"
click at [253, 187] on div "fiber_manual_record Added to Schedule J Schedule I: $6,812.62 Schedule J: $5,48…" at bounding box center [312, 203] width 346 height 38
click at [206, 166] on input "100.00" at bounding box center [191, 164] width 95 height 12
type input "150"
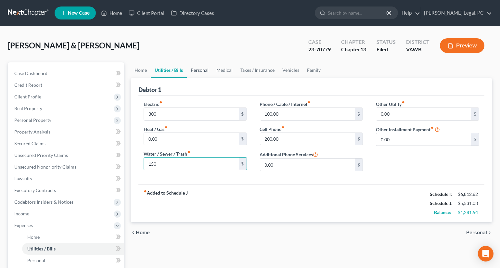
click at [208, 70] on link "Personal" at bounding box center [200, 70] width 26 height 16
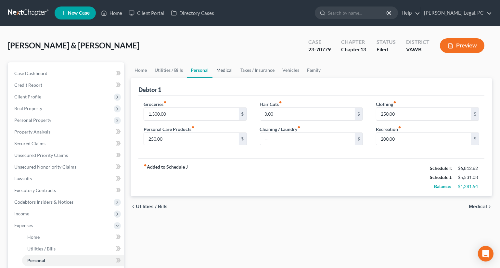
click at [223, 66] on link "Medical" at bounding box center [225, 70] width 24 height 16
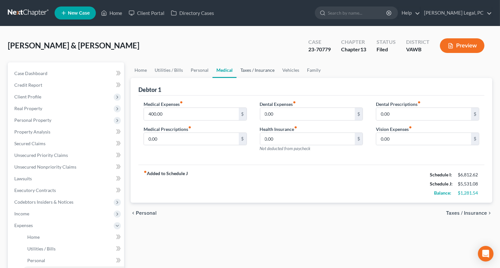
click at [255, 69] on link "Taxes / Insurance" at bounding box center [258, 70] width 42 height 16
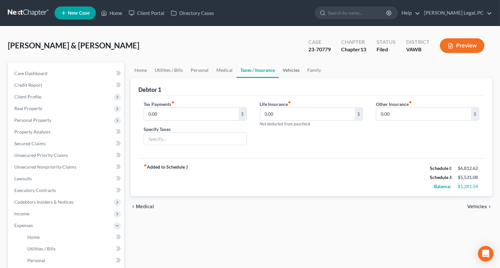
click at [287, 71] on link "Vehicles" at bounding box center [291, 70] width 25 height 16
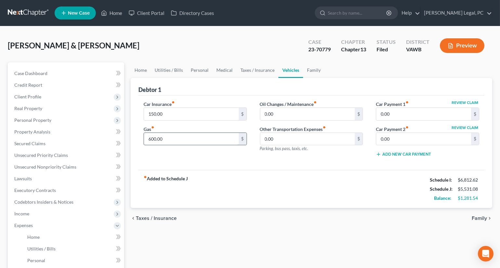
click at [190, 137] on input "600.00" at bounding box center [191, 139] width 95 height 12
type input "650"
click at [236, 171] on div "fiber_manual_record Added to Schedule J Schedule I: $6,812.62 Schedule J: $5,58…" at bounding box center [312, 189] width 346 height 38
click at [306, 69] on link "Family" at bounding box center [313, 70] width 21 height 16
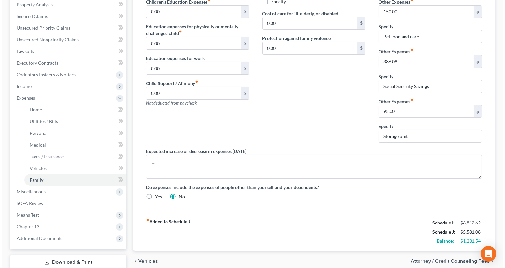
scroll to position [148, 0]
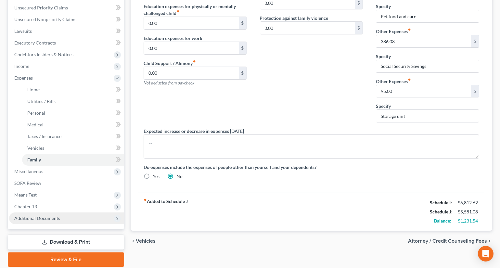
click at [46, 218] on span "Additional Documents" at bounding box center [37, 219] width 46 height 6
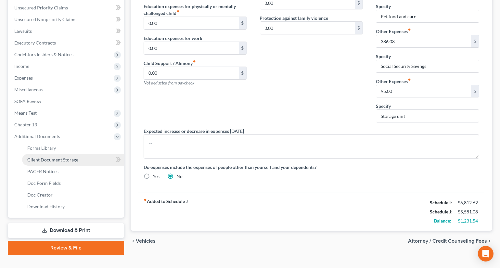
click at [57, 159] on span "Client Document Storage" at bounding box center [52, 160] width 51 height 6
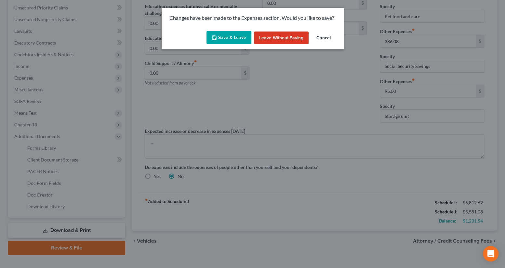
click at [212, 39] on button "Save & Leave" at bounding box center [228, 38] width 45 height 14
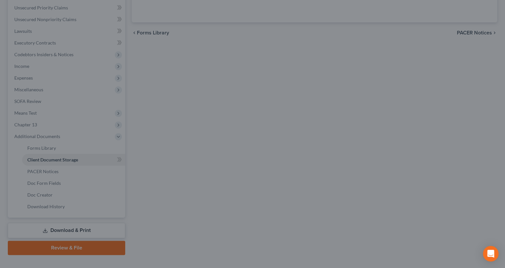
select select "0"
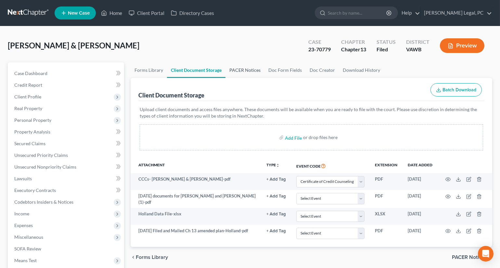
click at [240, 71] on link "PACER Notices" at bounding box center [245, 70] width 39 height 16
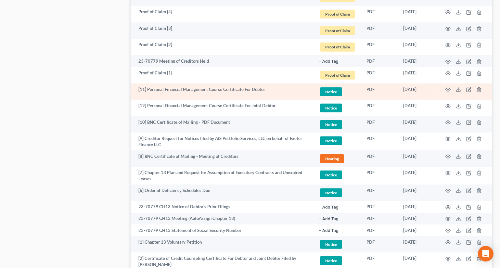
scroll to position [916, 0]
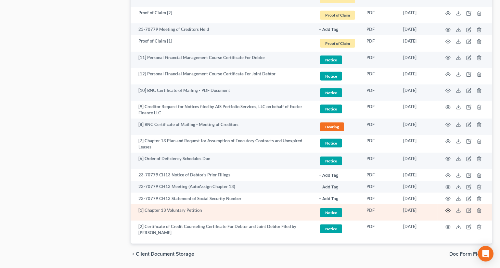
click at [448, 210] on circle "button" at bounding box center [448, 210] width 1 height 1
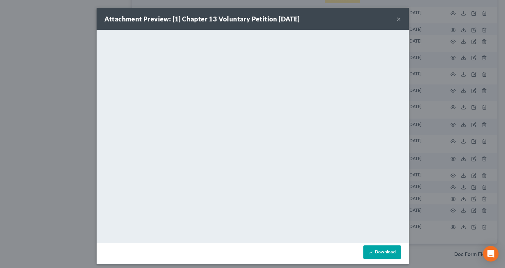
click at [396, 18] on button "×" at bounding box center [398, 19] width 5 height 8
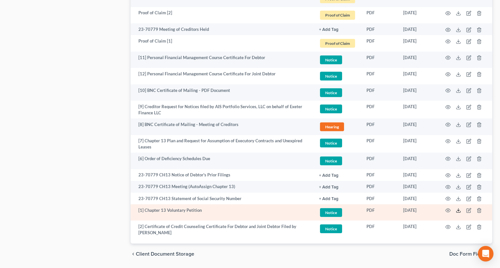
click at [459, 210] on icon at bounding box center [458, 210] width 5 height 5
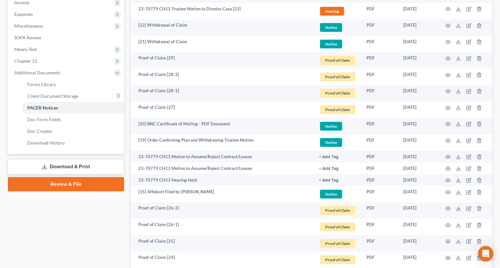
scroll to position [177, 0]
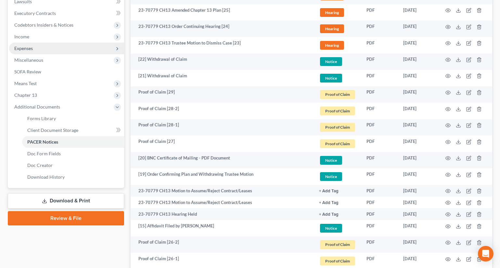
click at [18, 48] on span "Expenses" at bounding box center [23, 49] width 19 height 6
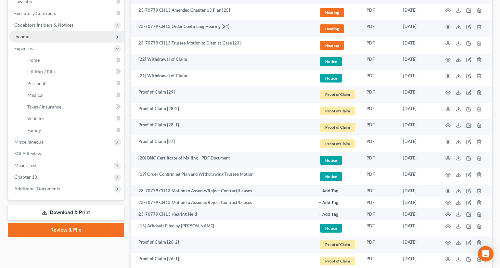
click at [31, 36] on span "Income" at bounding box center [66, 37] width 115 height 12
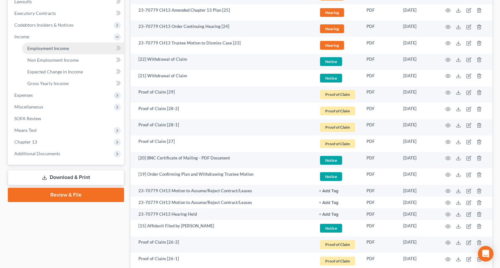
click at [36, 46] on span "Employment Income" at bounding box center [48, 49] width 42 height 6
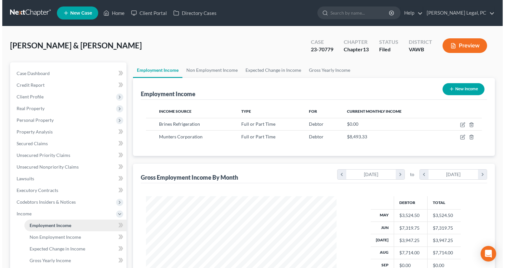
scroll to position [116, 203]
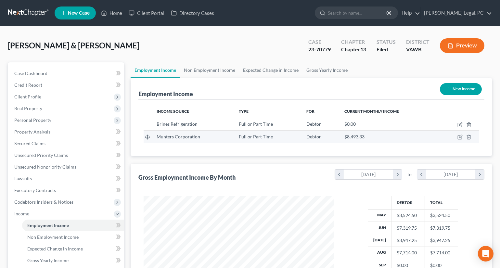
click at [459, 139] on td at bounding box center [459, 137] width 41 height 12
click at [459, 136] on icon "button" at bounding box center [460, 137] width 5 height 5
select select "0"
select select "22"
select select "3"
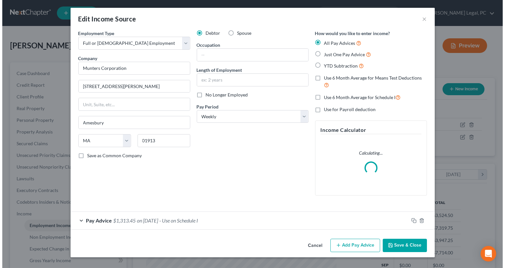
scroll to position [116, 206]
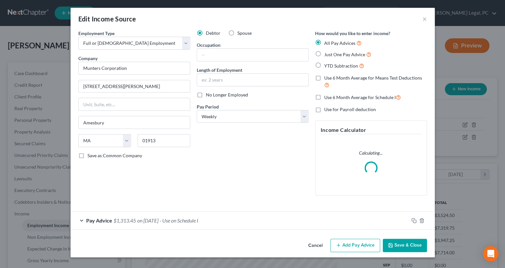
click at [115, 220] on span "$1,313.45" at bounding box center [124, 221] width 22 height 6
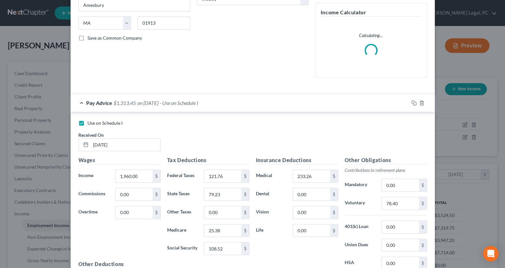
scroll to position [118, 0]
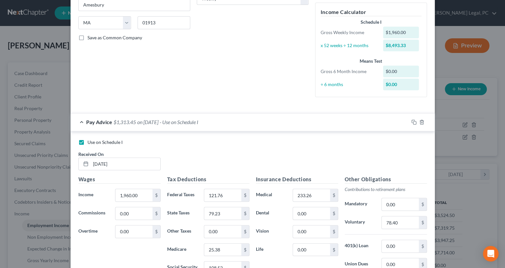
click at [101, 145] on label "Use on Schedule I" at bounding box center [104, 142] width 35 height 7
click at [94, 143] on input "Use on Schedule I" at bounding box center [92, 141] width 4 height 4
checkbox input "false"
click at [101, 164] on input "[DATE]" at bounding box center [126, 164] width 70 height 12
type input "[DATE]"
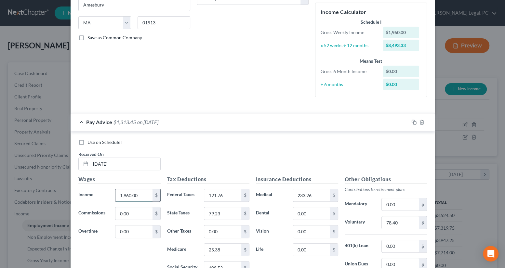
click at [137, 198] on input "1,960.00" at bounding box center [133, 195] width 37 height 12
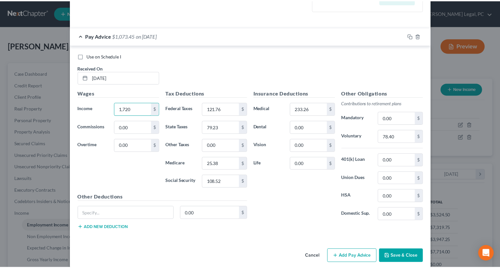
scroll to position [211, 0]
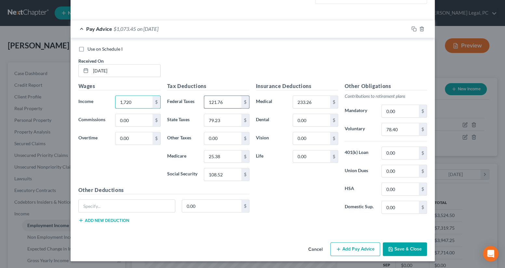
type input "1,720"
click at [230, 100] on input "121.76" at bounding box center [222, 102] width 37 height 12
type input "94.11"
click at [223, 119] on input "79.23" at bounding box center [222, 120] width 37 height 12
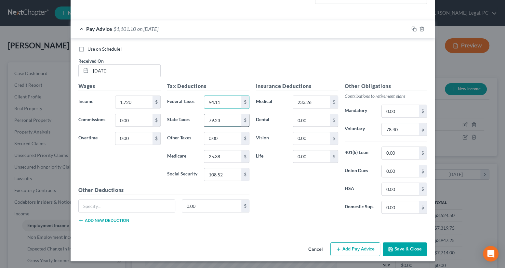
click at [223, 119] on input "79.23" at bounding box center [222, 120] width 37 height 12
type input "65.98"
click at [221, 158] on input "25.38" at bounding box center [222, 157] width 37 height 12
type input "21.90"
click at [226, 173] on input "108.52" at bounding box center [222, 174] width 37 height 12
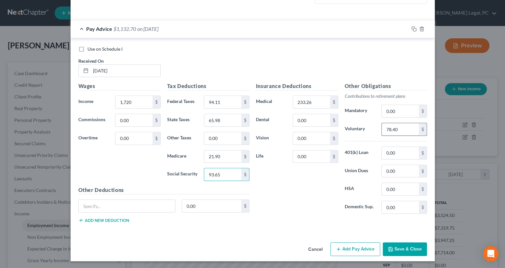
type input "93.65"
click at [397, 130] on input "78.40" at bounding box center [400, 129] width 37 height 12
type input "68.80"
click at [291, 54] on div "Use on Schedule I Received On * [DATE]" at bounding box center [252, 64] width 355 height 37
click at [404, 248] on button "Save & Close" at bounding box center [405, 250] width 44 height 14
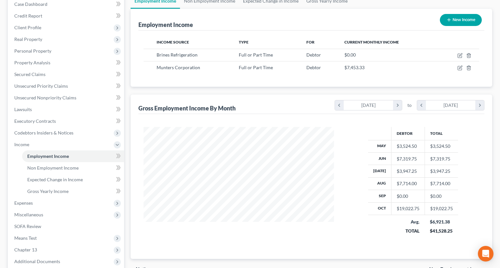
scroll to position [88, 0]
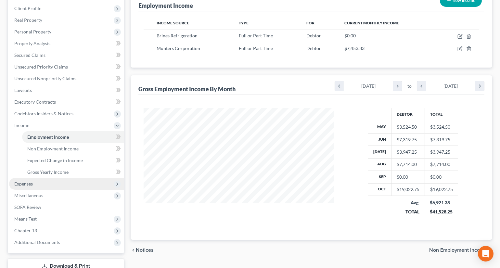
click at [33, 182] on span "Expenses" at bounding box center [66, 184] width 115 height 12
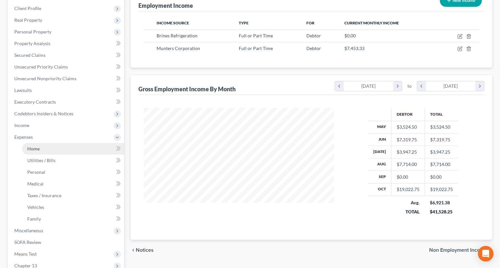
click at [36, 143] on link "Home" at bounding box center [73, 149] width 102 height 12
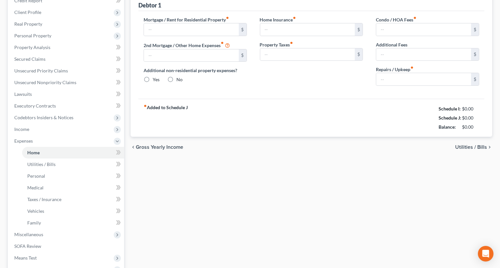
type input "750.00"
type input "0.00"
radio input "true"
type input "0.00"
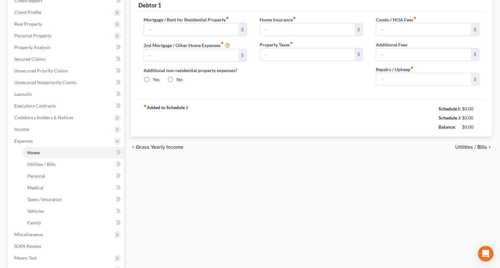
type input "0.00"
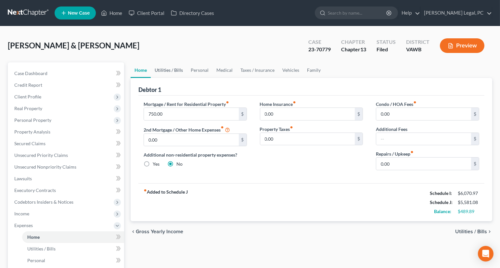
click at [170, 72] on link "Utilities / Bills" at bounding box center [169, 70] width 36 height 16
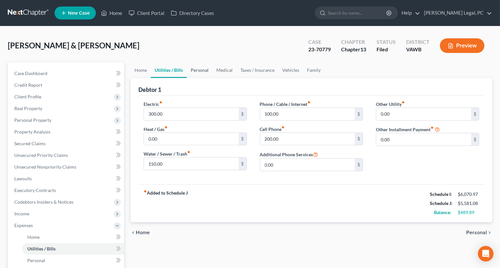
click at [198, 69] on link "Personal" at bounding box center [200, 70] width 26 height 16
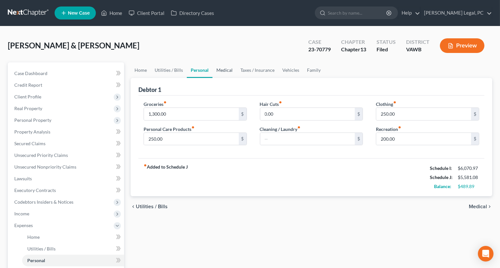
click at [223, 68] on link "Medical" at bounding box center [225, 70] width 24 height 16
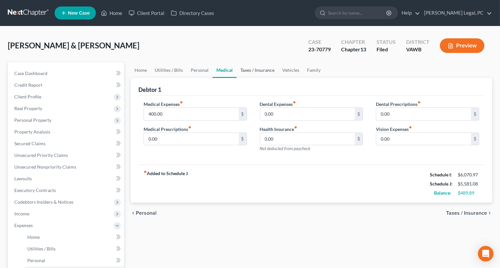
click at [252, 69] on link "Taxes / Insurance" at bounding box center [258, 70] width 42 height 16
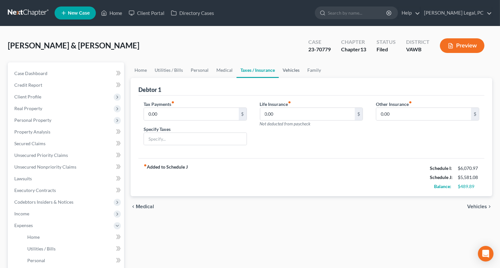
click at [297, 70] on link "Vehicles" at bounding box center [291, 70] width 25 height 16
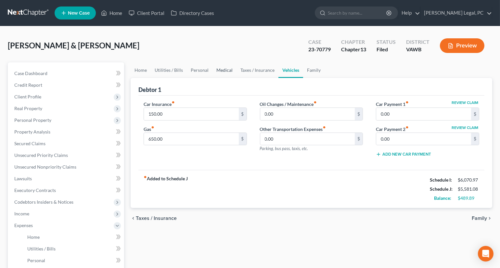
click at [228, 72] on link "Medical" at bounding box center [225, 70] width 24 height 16
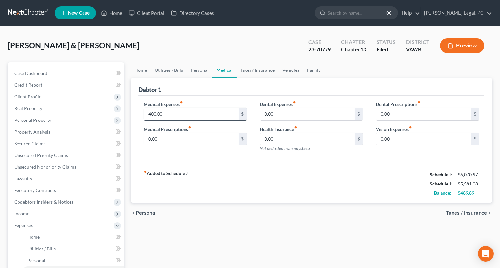
click at [176, 114] on input "400.00" at bounding box center [191, 114] width 95 height 12
type input "450"
click at [316, 70] on link "Family" at bounding box center [313, 70] width 21 height 16
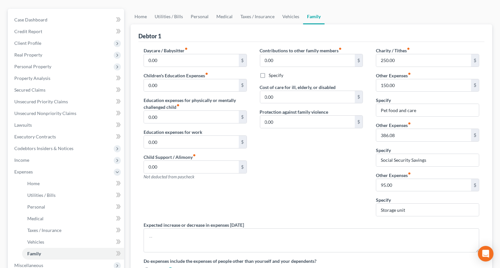
scroll to position [59, 0]
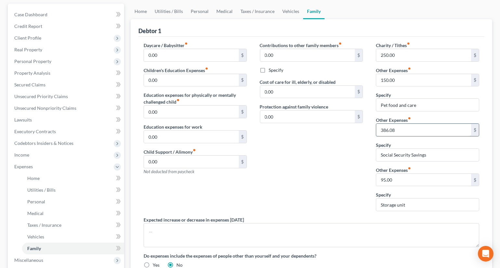
click at [405, 128] on input "386.08" at bounding box center [424, 130] width 95 height 12
type input "400"
click at [356, 136] on div "Contributions to other family members fiber_manual_record 0.00 $ Specify Cost o…" at bounding box center [312, 129] width 116 height 175
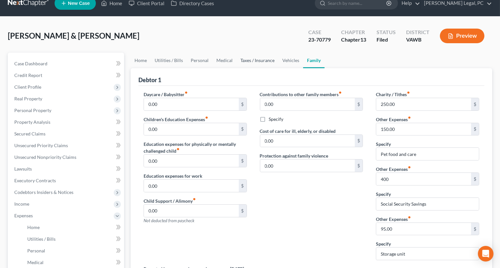
scroll to position [0, 0]
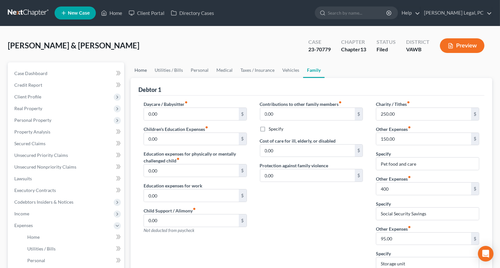
click at [142, 67] on link "Home" at bounding box center [141, 70] width 20 height 16
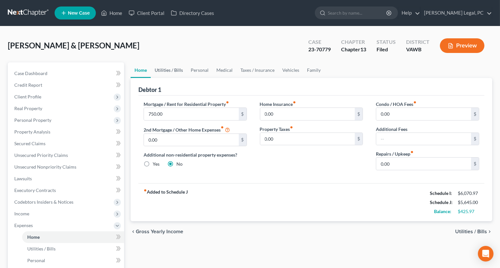
click at [169, 73] on link "Utilities / Bills" at bounding box center [169, 70] width 36 height 16
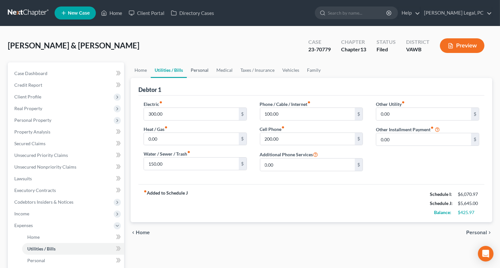
click at [203, 74] on link "Personal" at bounding box center [200, 70] width 26 height 16
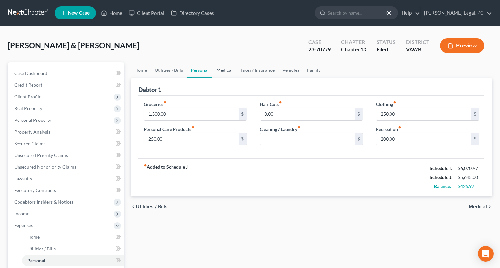
click at [218, 68] on link "Medical" at bounding box center [225, 70] width 24 height 16
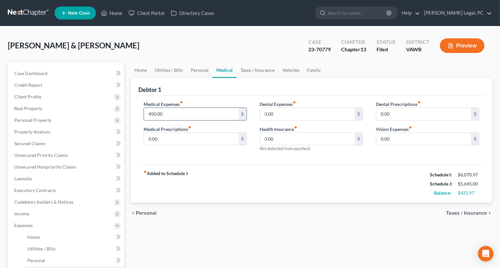
click at [185, 115] on input "450.00" at bounding box center [191, 114] width 95 height 12
type input "500"
click at [194, 92] on div "Debtor 1" at bounding box center [312, 87] width 346 height 18
click at [254, 67] on link "Taxes / Insurance" at bounding box center [258, 70] width 42 height 16
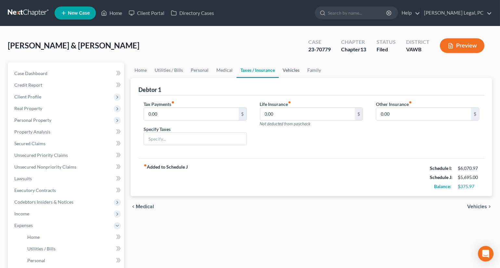
click at [294, 68] on link "Vehicles" at bounding box center [291, 70] width 25 height 16
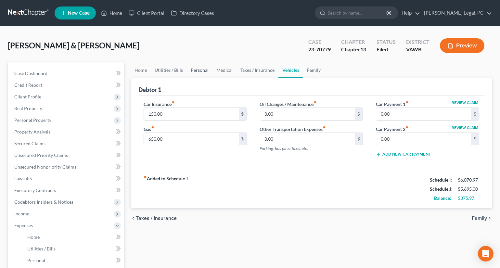
click at [188, 70] on link "Personal" at bounding box center [200, 70] width 26 height 16
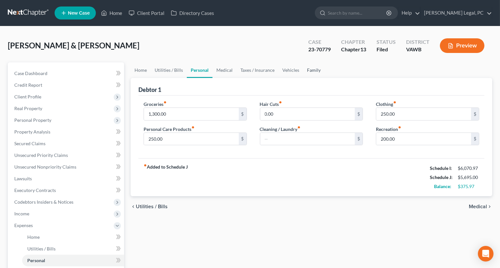
click at [315, 65] on link "Family" at bounding box center [313, 70] width 21 height 16
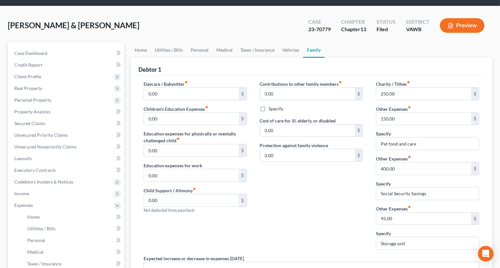
scroll to position [29, 0]
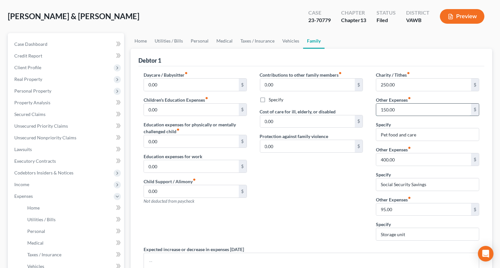
click at [403, 104] on input "150.00" at bounding box center [424, 110] width 95 height 12
type input "200"
click at [349, 162] on div "Contributions to other family members fiber_manual_record 0.00 $ Specify Cost o…" at bounding box center [312, 159] width 116 height 175
click at [197, 44] on link "Personal" at bounding box center [200, 41] width 26 height 16
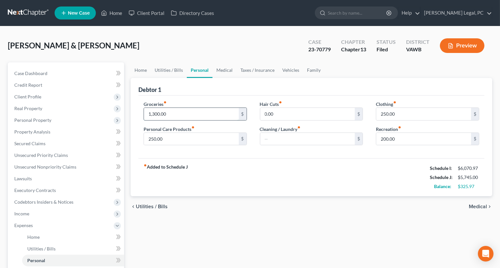
click at [171, 113] on input "1,300.00" at bounding box center [191, 114] width 95 height 12
type input "1,350"
click at [276, 166] on div "fiber_manual_record Added to Schedule J Schedule I: $6,070.97 Schedule J: $5,79…" at bounding box center [312, 177] width 346 height 38
click at [313, 72] on link "Family" at bounding box center [313, 70] width 21 height 16
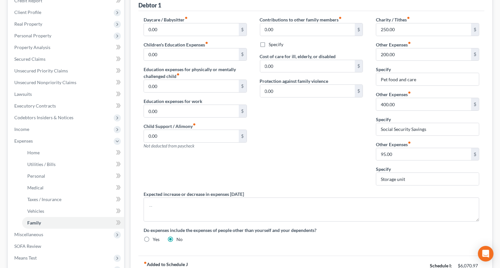
scroll to position [88, 0]
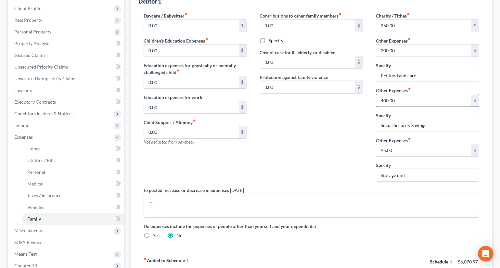
click at [405, 99] on input "400.00" at bounding box center [424, 100] width 95 height 12
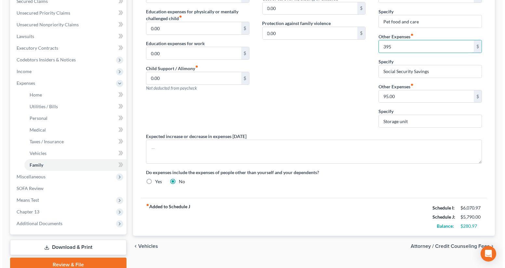
scroll to position [148, 0]
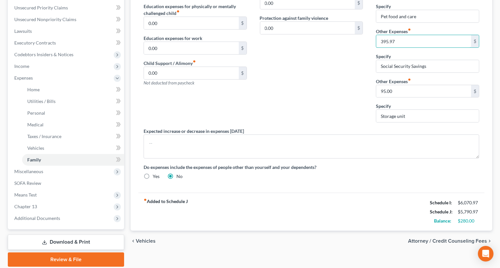
type input "395.97"
click at [334, 94] on div "Contributions to other family members fiber_manual_record 0.00 $ Specify Cost o…" at bounding box center [312, 40] width 116 height 175
click at [426, 240] on span "Attorney / Credit Counseling Fees" at bounding box center [447, 241] width 79 height 5
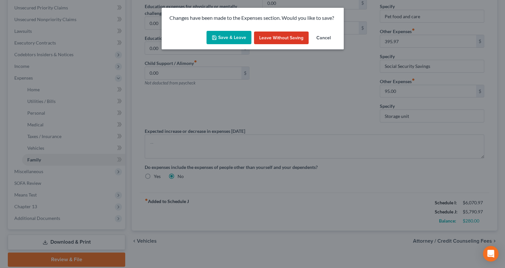
click at [224, 36] on button "Save & Leave" at bounding box center [228, 38] width 45 height 14
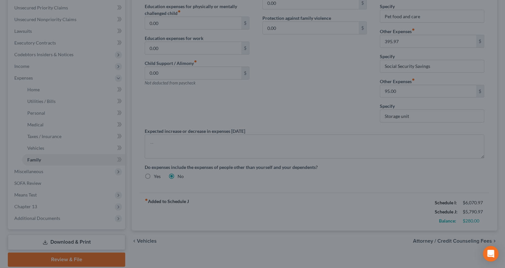
select select "0"
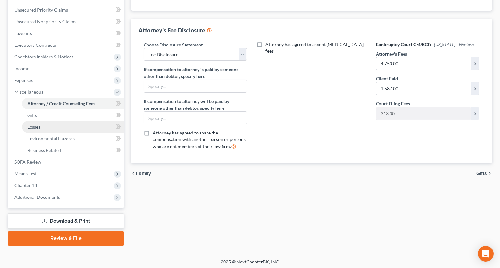
scroll to position [147, 0]
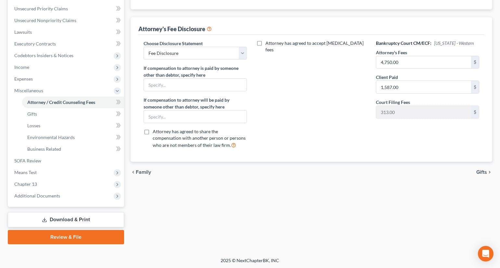
click at [54, 221] on link "Download & Print" at bounding box center [66, 219] width 116 height 15
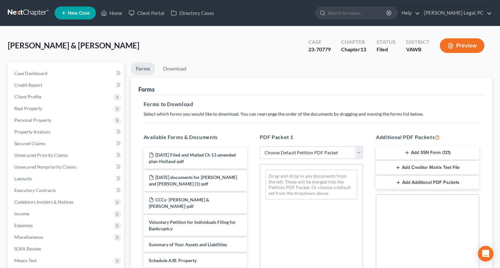
click at [287, 157] on select "Choose Default Petition PDF Packet Complete Bankruptcy Petition (all forms and …" at bounding box center [311, 152] width 103 height 13
select select "2"
click at [260, 146] on select "Choose Default Petition PDF Packet Complete Bankruptcy Petition (all forms and …" at bounding box center [311, 152] width 103 height 13
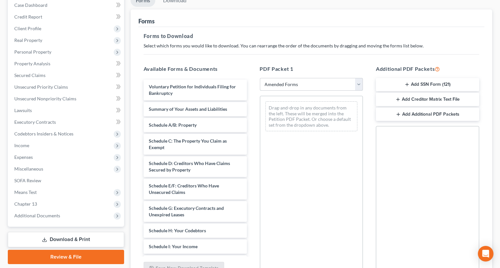
scroll to position [88, 0]
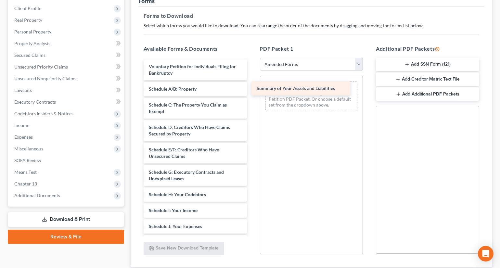
drag, startPoint x: 167, startPoint y: 88, endPoint x: 278, endPoint y: 89, distance: 111.2
click at [252, 89] on div "Summary of Your Assets and Liabilities Voluntary Petition for Individuals Filin…" at bounding box center [196, 216] width 114 height 312
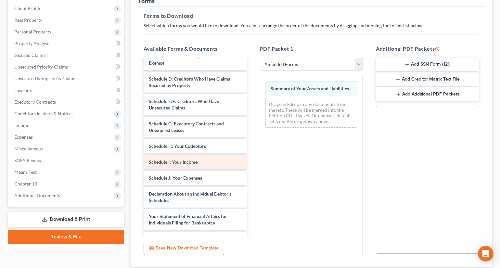
scroll to position [59, 0]
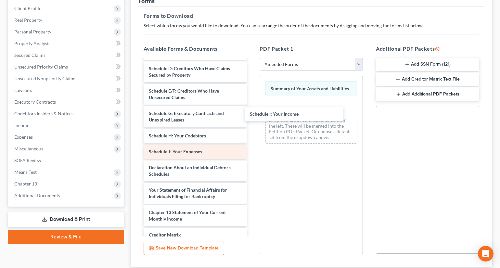
drag, startPoint x: 192, startPoint y: 149, endPoint x: 206, endPoint y: 146, distance: 14.0
click at [252, 113] on div "Schedule I: Your Income Voluntary Petition for Individuals Filing for Bankruptc…" at bounding box center [196, 149] width 114 height 296
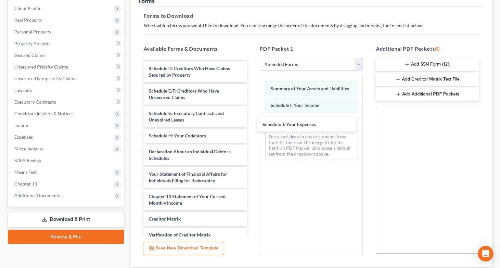
drag, startPoint x: 196, startPoint y: 149, endPoint x: 254, endPoint y: 125, distance: 63.1
click at [252, 123] on div "Schedule J: Your Expenses Voluntary Petition for Individuals Filing for Bankrup…" at bounding box center [196, 141] width 114 height 280
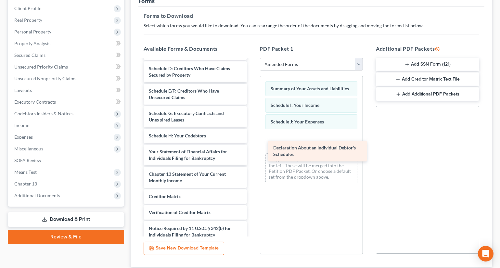
drag, startPoint x: 193, startPoint y: 155, endPoint x: 318, endPoint y: 153, distance: 124.6
click at [252, 153] on div "Declaration About an Individual Debtor's Schedules Voluntary Petition for Indiv…" at bounding box center [196, 130] width 114 height 258
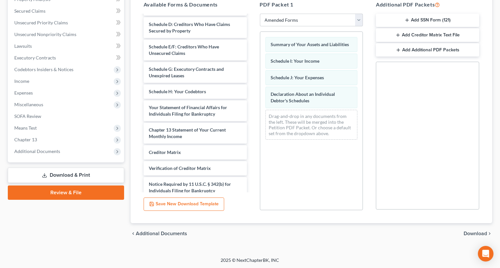
scroll to position [133, 0]
click at [472, 231] on span "Download" at bounding box center [475, 233] width 23 height 5
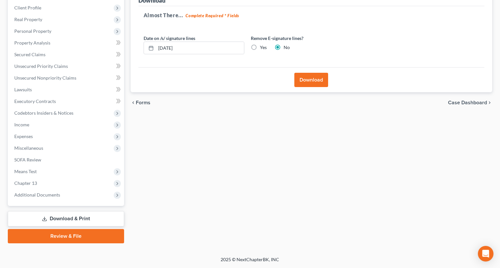
scroll to position [88, 0]
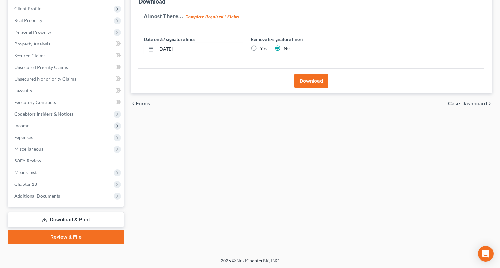
click at [308, 80] on button "Download" at bounding box center [312, 81] width 34 height 14
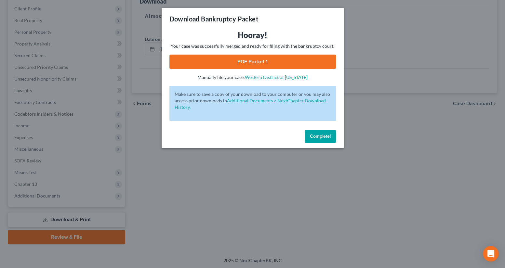
click at [193, 62] on link "PDF Packet 1" at bounding box center [252, 62] width 166 height 14
click at [257, 59] on link "PDF Packet 1" at bounding box center [252, 62] width 166 height 14
click at [215, 228] on div "Download Bankruptcy Packet Hooray! Your case was successfully merged and ready …" at bounding box center [252, 134] width 505 height 268
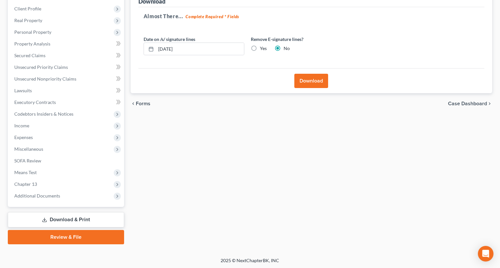
scroll to position [0, 0]
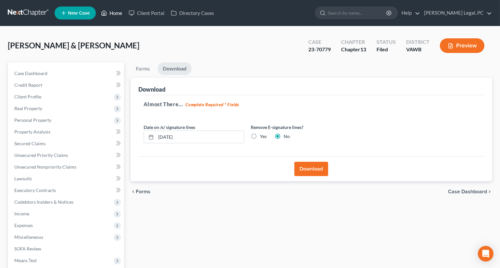
click at [115, 13] on link "Home" at bounding box center [112, 13] width 28 height 12
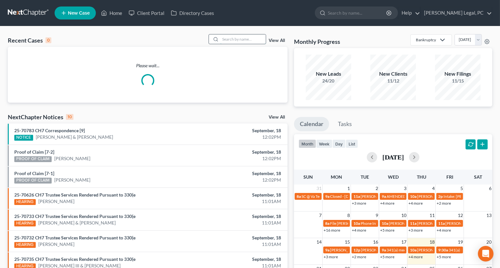
click at [240, 36] on input "search" at bounding box center [243, 38] width 46 height 9
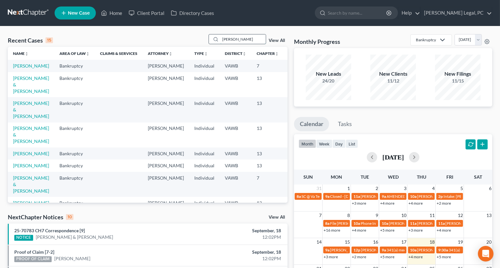
type input "[PERSON_NAME]"
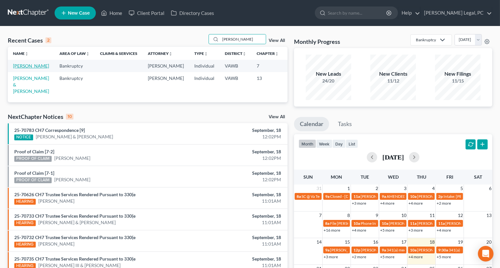
click at [19, 69] on link "[PERSON_NAME]" at bounding box center [31, 66] width 36 height 6
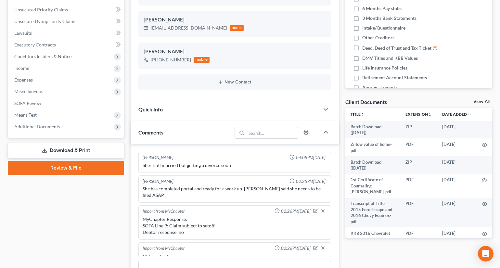
scroll to position [218, 0]
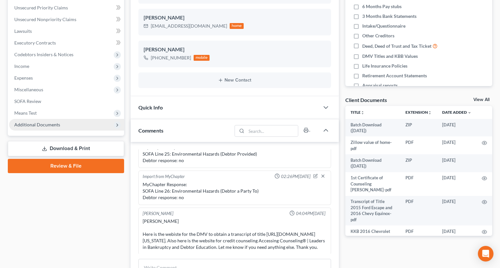
click at [32, 124] on span "Additional Documents" at bounding box center [37, 125] width 46 height 6
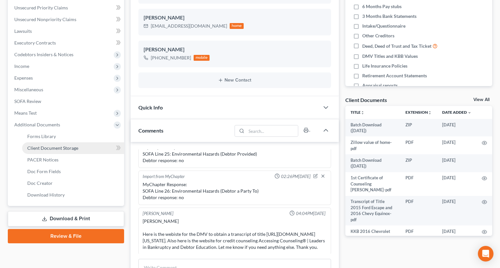
click at [42, 146] on span "Client Document Storage" at bounding box center [52, 148] width 51 height 6
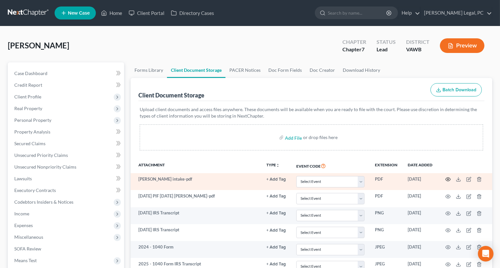
click at [449, 180] on icon "button" at bounding box center [448, 179] width 5 height 5
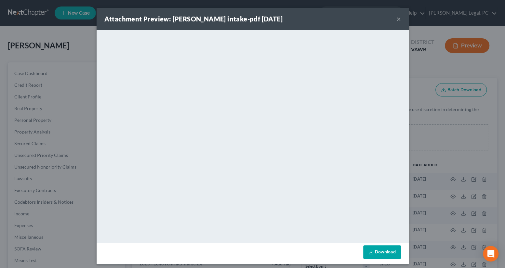
drag, startPoint x: 395, startPoint y: 20, endPoint x: 134, endPoint y: 16, distance: 261.8
click at [396, 20] on button "×" at bounding box center [398, 19] width 5 height 8
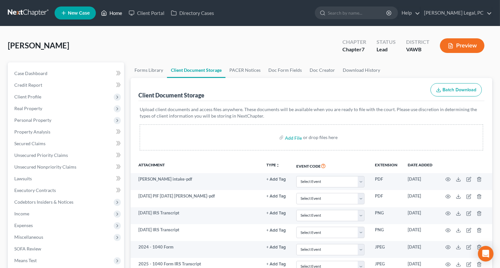
click at [112, 15] on link "Home" at bounding box center [112, 13] width 28 height 12
